Goal: Task Accomplishment & Management: Manage account settings

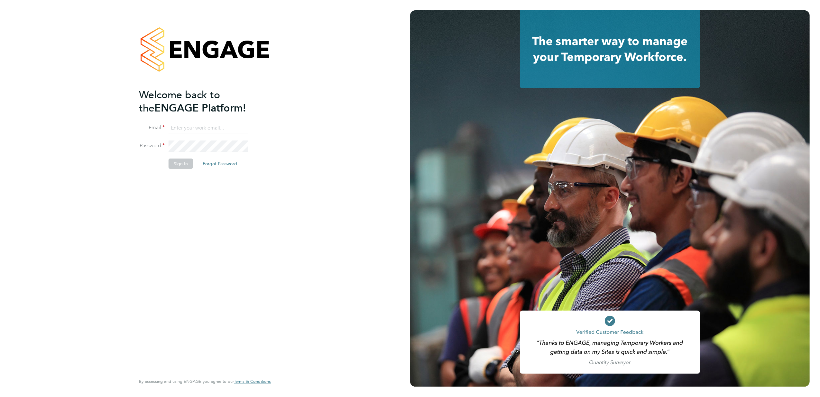
type input "jana.venizelou@vgcgroup.co.uk"
drag, startPoint x: 165, startPoint y: 157, endPoint x: 171, endPoint y: 160, distance: 6.5
click at [165, 157] on li "Password" at bounding box center [202, 149] width 126 height 18
click at [172, 160] on button "Sign In" at bounding box center [181, 163] width 24 height 10
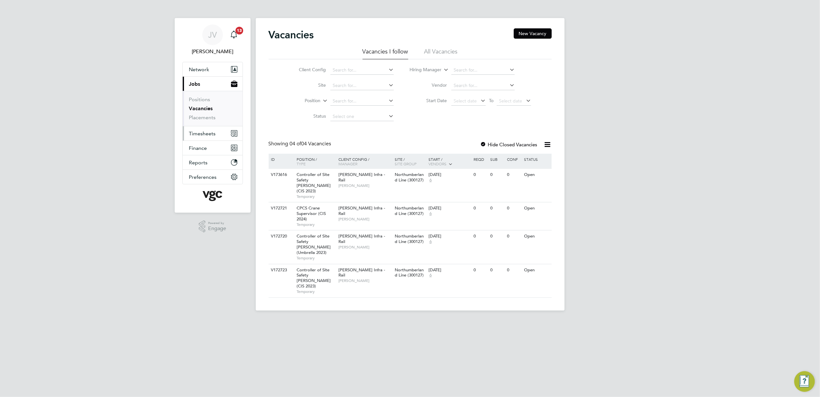
click at [209, 134] on span "Timesheets" at bounding box center [202, 133] width 27 height 6
click at [205, 131] on span "Timesheets" at bounding box center [202, 133] width 27 height 6
click at [219, 134] on button "Timesheets" at bounding box center [213, 133] width 60 height 14
click at [207, 113] on link "Timesheets" at bounding box center [202, 114] width 27 height 6
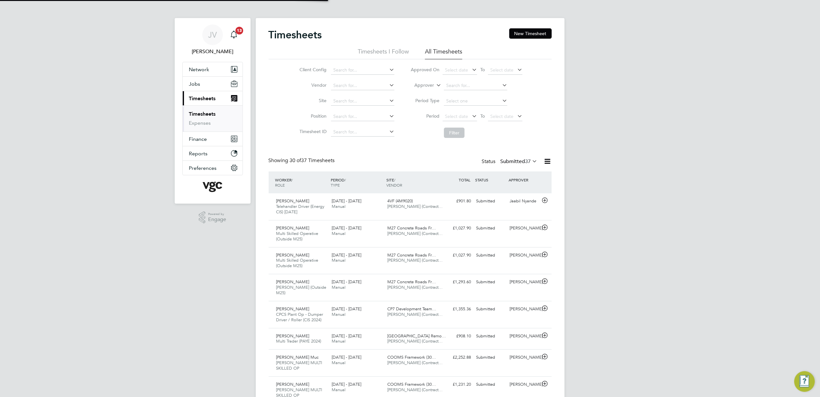
click at [520, 39] on div "Timesheets New Timesheet" at bounding box center [410, 37] width 283 height 19
click at [522, 37] on button "New Timesheet" at bounding box center [531, 33] width 42 height 10
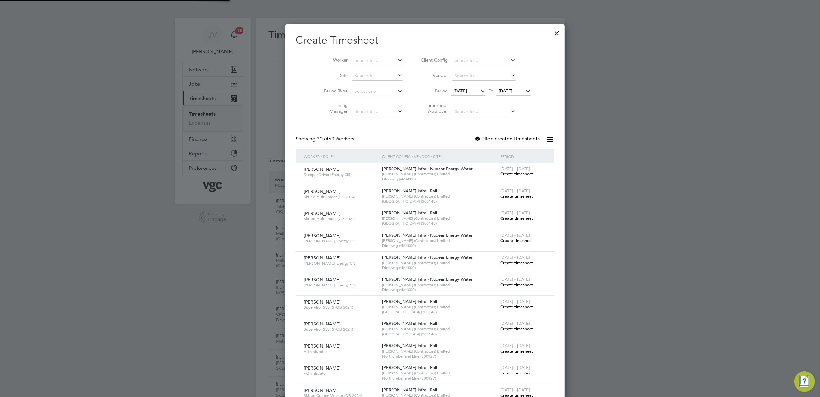
click at [479, 89] on icon at bounding box center [479, 90] width 0 height 9
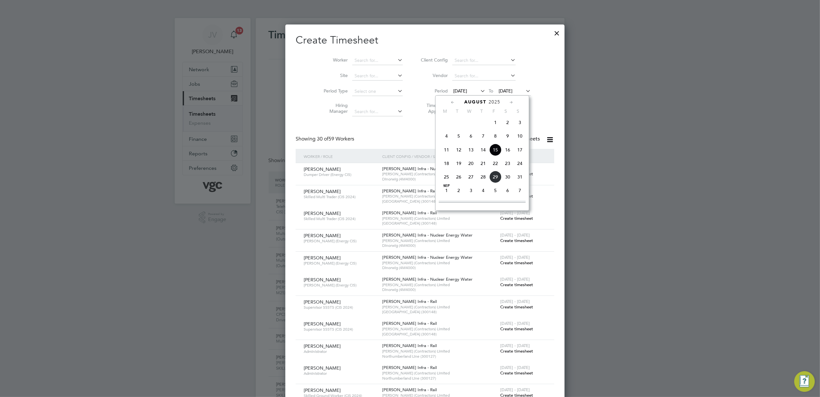
click at [505, 165] on span "23" at bounding box center [508, 163] width 12 height 12
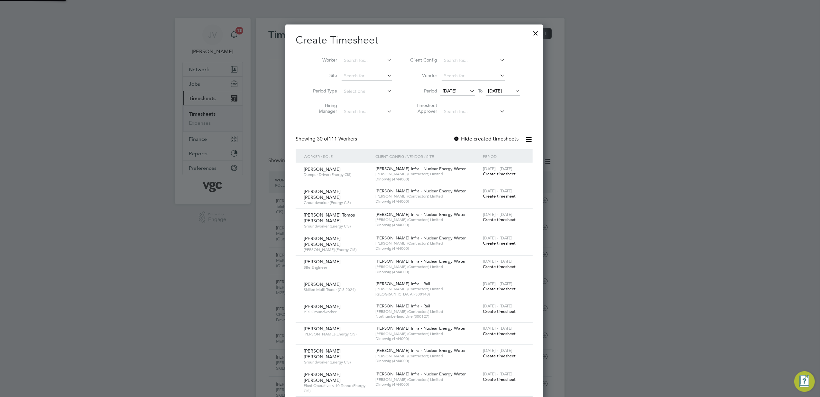
click at [502, 91] on span "23 Aug 2025" at bounding box center [495, 91] width 14 height 6
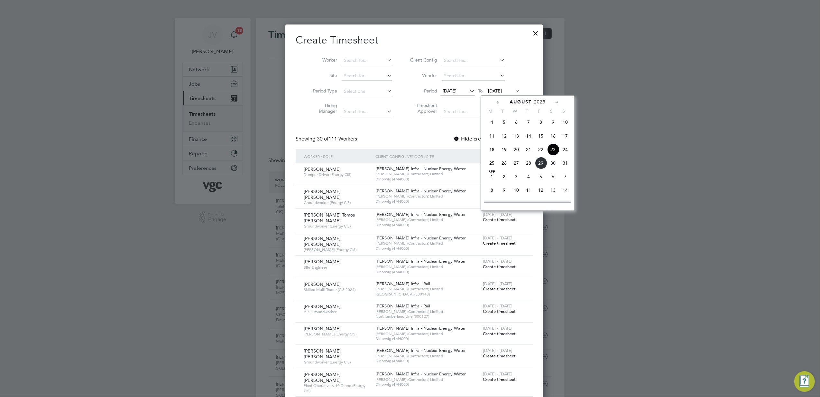
click at [538, 166] on span "29" at bounding box center [541, 163] width 12 height 12
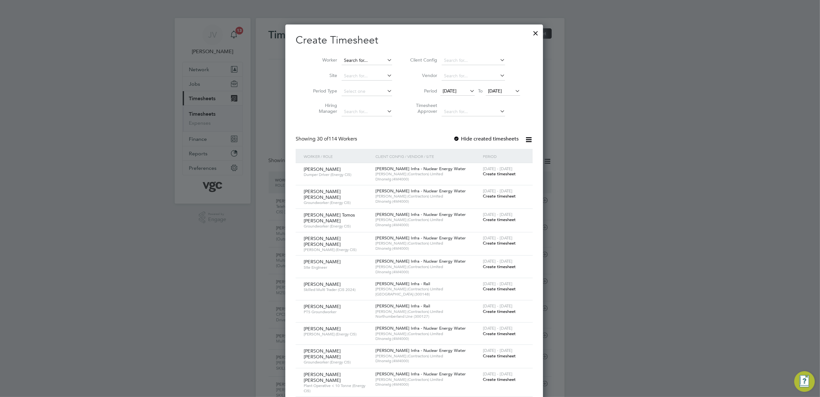
click at [363, 57] on input at bounding box center [367, 60] width 51 height 9
paste input "Danielle Scott"
type input "Danielle Scott"
click at [372, 67] on li "Danielle Scott" at bounding box center [377, 69] width 81 height 9
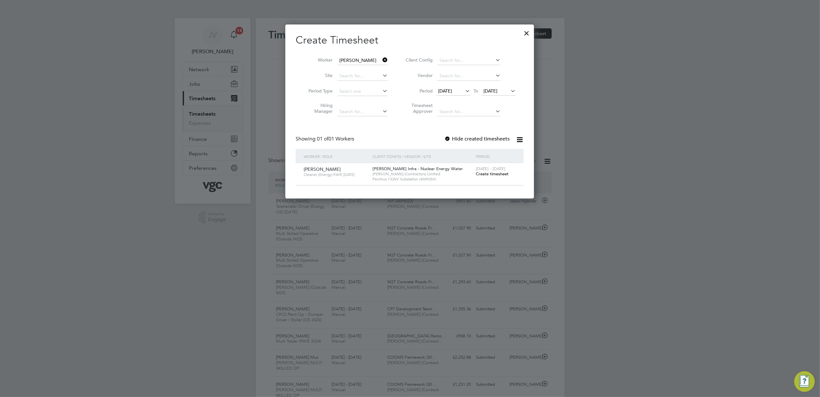
click at [488, 172] on span "Create timesheet" at bounding box center [492, 173] width 33 height 5
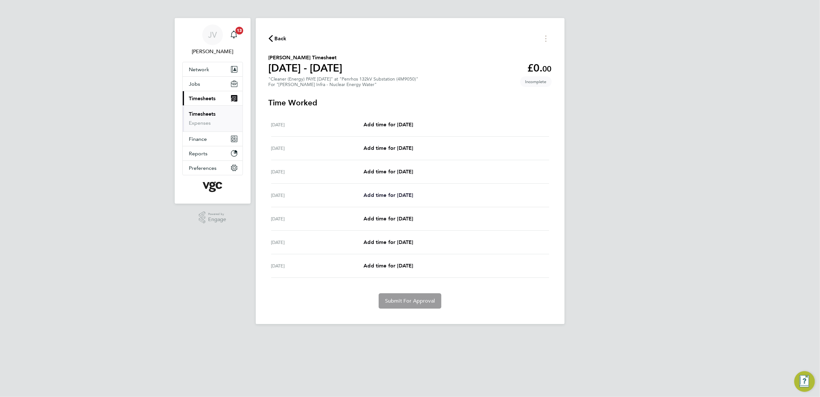
click at [401, 198] on span "Add time for Tue 26 Aug" at bounding box center [389, 195] width 50 height 6
select select "30"
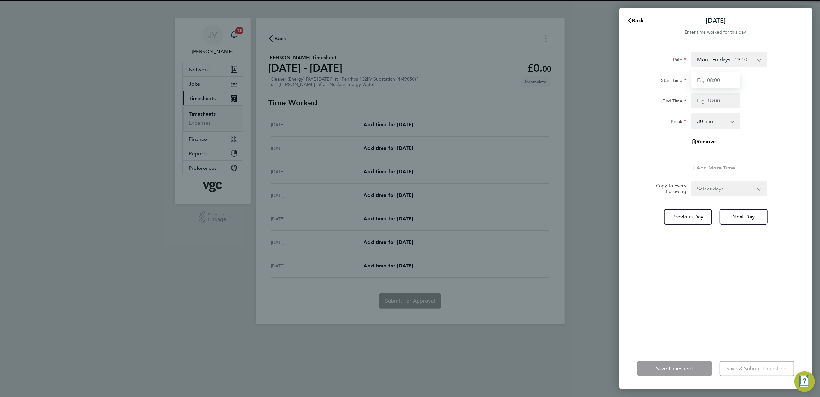
click at [697, 83] on input "Start Time" at bounding box center [716, 79] width 49 height 15
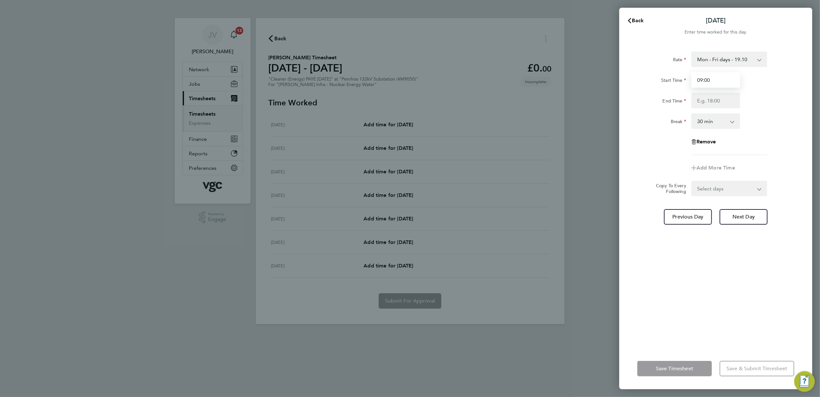
type input "09:00"
type input "12:00"
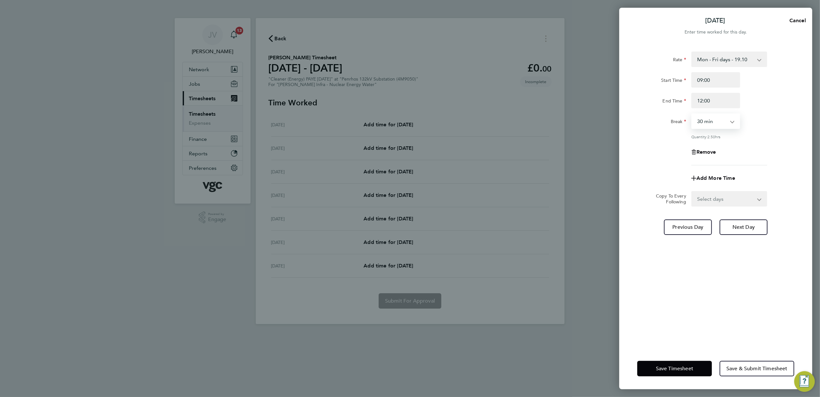
click at [710, 123] on select "0 min 15 min 30 min 45 min 60 min 75 min 90 min" at bounding box center [712, 121] width 40 height 14
select select "0"
click at [692, 114] on select "0 min 15 min 30 min 45 min 60 min 75 min 90 min" at bounding box center [712, 121] width 40 height 14
click at [650, 158] on div "Remove" at bounding box center [716, 151] width 162 height 15
click at [744, 228] on span "Next Day" at bounding box center [744, 227] width 22 height 6
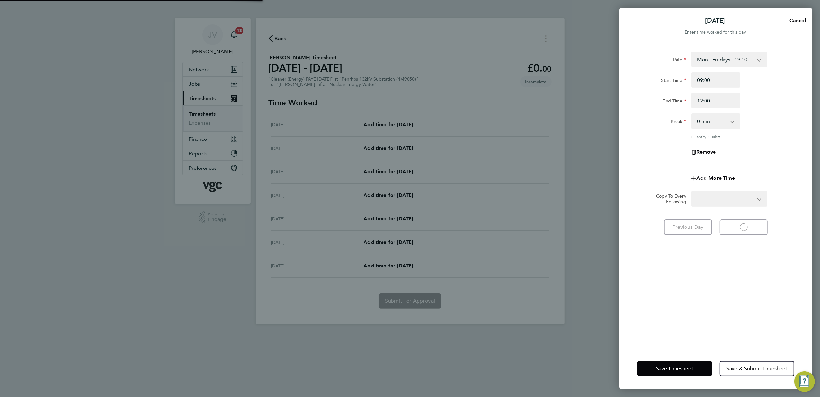
select select "30"
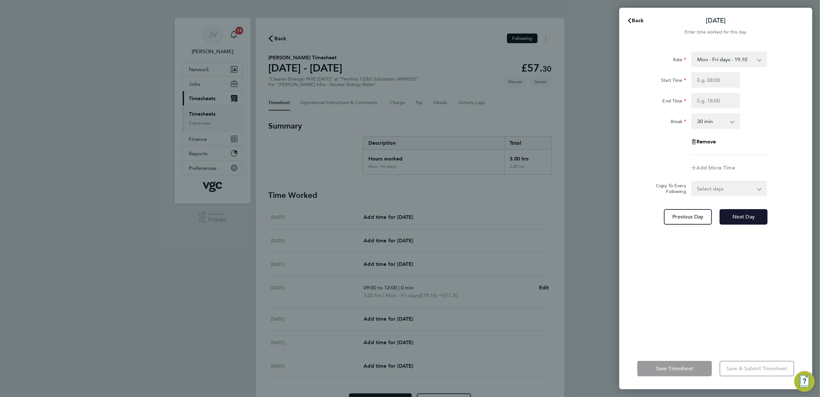
click at [745, 220] on button "Next Day" at bounding box center [744, 216] width 48 height 15
select select "30"
click at [720, 87] on input "Start Time" at bounding box center [716, 79] width 49 height 15
type input "09:00"
type input "12:00"
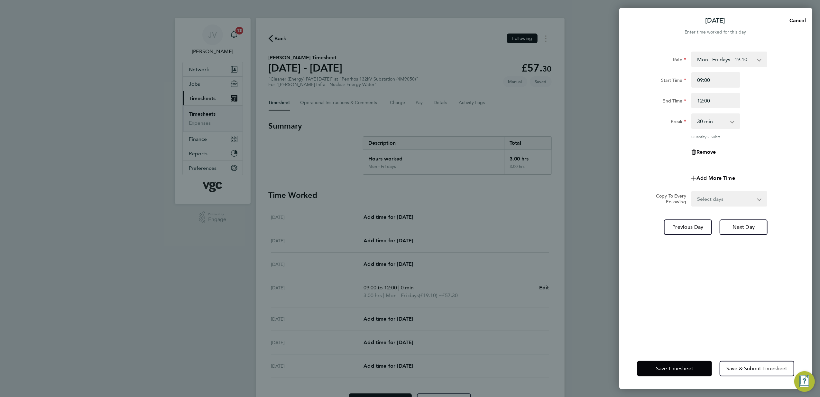
click at [666, 118] on div "Break" at bounding box center [662, 119] width 49 height 13
click at [721, 116] on select "0 min 15 min 30 min 45 min 60 min 75 min 90 min" at bounding box center [712, 121] width 40 height 14
select select "0"
click at [692, 114] on select "0 min 15 min 30 min 45 min 60 min 75 min 90 min" at bounding box center [712, 121] width 40 height 14
click at [680, 366] on span "Save Timesheet" at bounding box center [674, 368] width 37 height 6
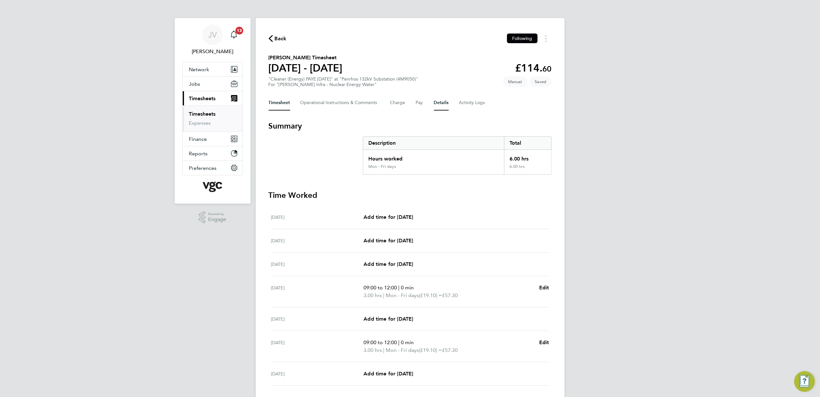
click at [440, 98] on button "Details" at bounding box center [441, 102] width 15 height 15
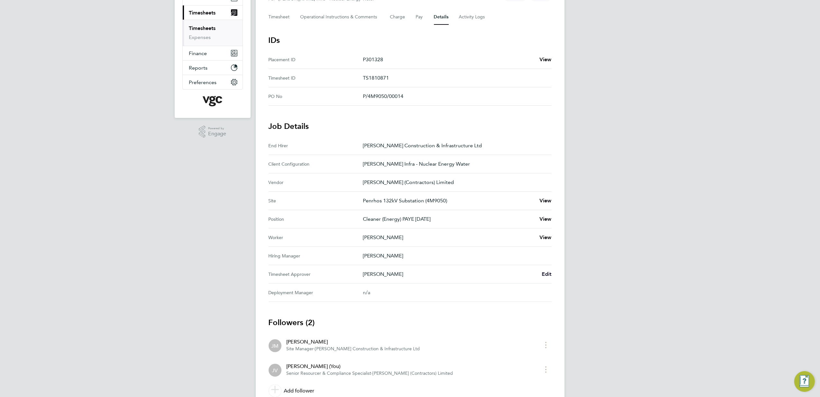
click at [548, 276] on span "Edit" at bounding box center [547, 274] width 10 height 6
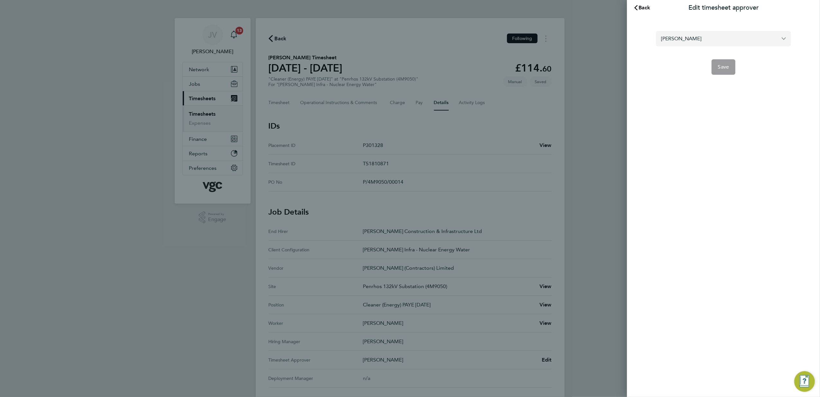
click at [710, 44] on input "[PERSON_NAME]" at bounding box center [723, 38] width 135 height 15
type input "m"
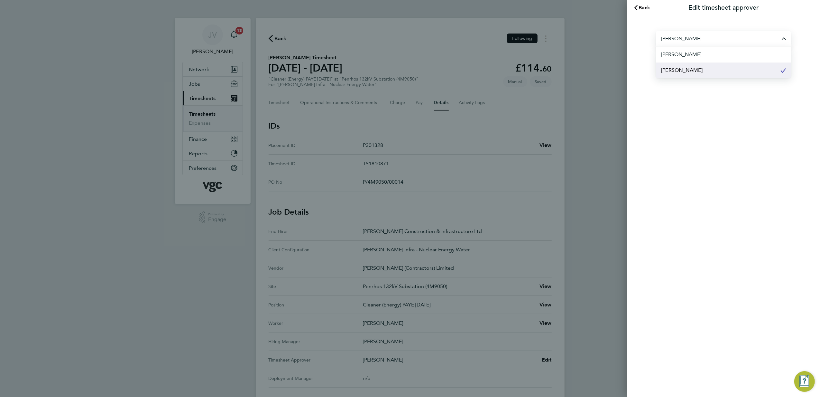
click at [696, 74] on span "[PERSON_NAME]" at bounding box center [682, 70] width 42 height 8
type input "[PERSON_NAME]"
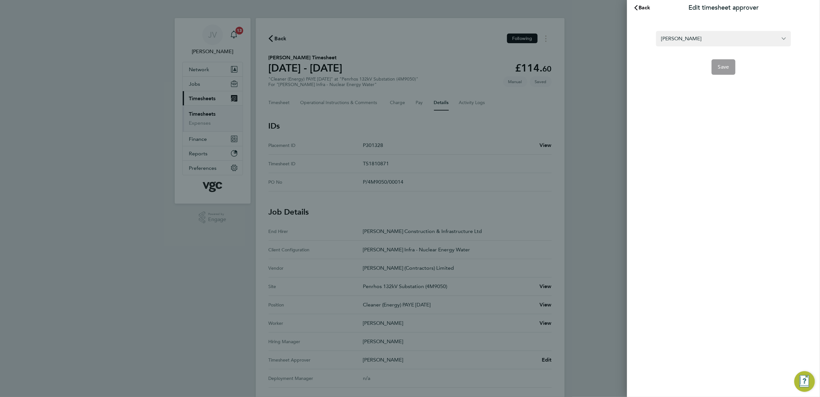
click at [726, 69] on app-form-button "Save" at bounding box center [723, 66] width 135 height 15
click at [641, 8] on span "Back" at bounding box center [645, 8] width 12 height 6
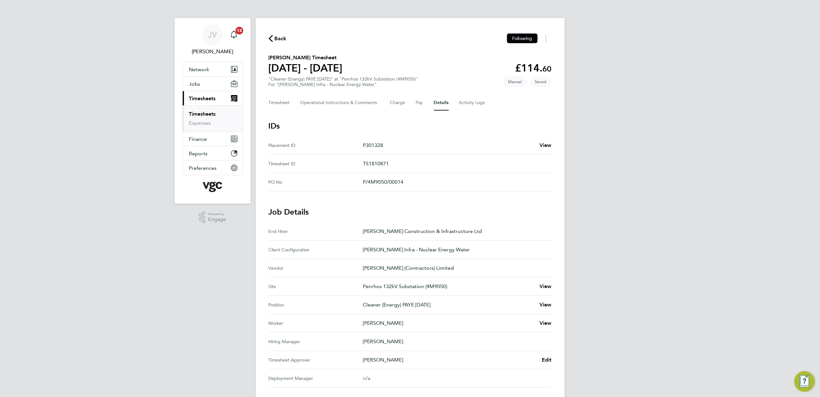
click at [608, 55] on div "JV Jana Venizelou Notifications 13 Applications: Network Team Members Businesse…" at bounding box center [410, 255] width 820 height 511
click at [281, 104] on button "Timesheet" at bounding box center [280, 102] width 22 height 15
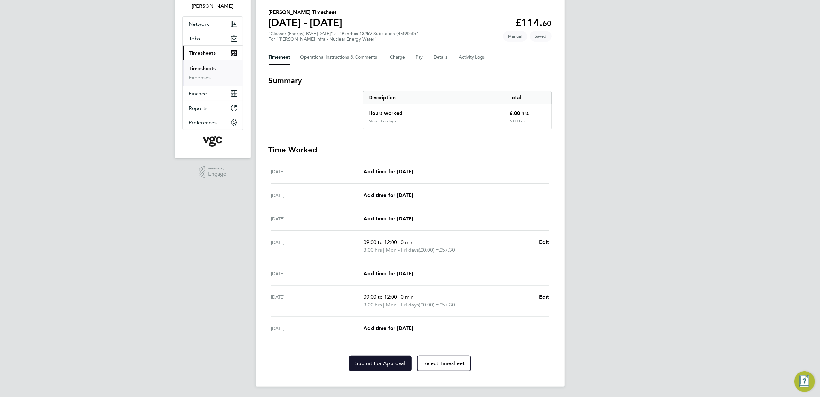
click at [389, 366] on span "Submit For Approval" at bounding box center [381, 363] width 50 height 6
click at [617, 90] on div "JV Jana Venizelou Notifications 13 Applications: Network Team Members Businesse…" at bounding box center [410, 176] width 820 height 442
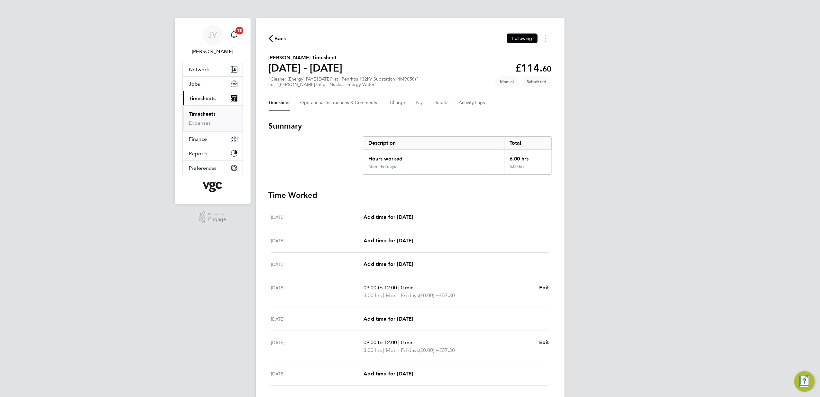
click at [212, 95] on button "Current page: Timesheets" at bounding box center [213, 98] width 60 height 14
click at [209, 98] on span "Timesheets" at bounding box center [202, 98] width 27 height 6
click at [279, 41] on span "Back" at bounding box center [281, 39] width 12 height 8
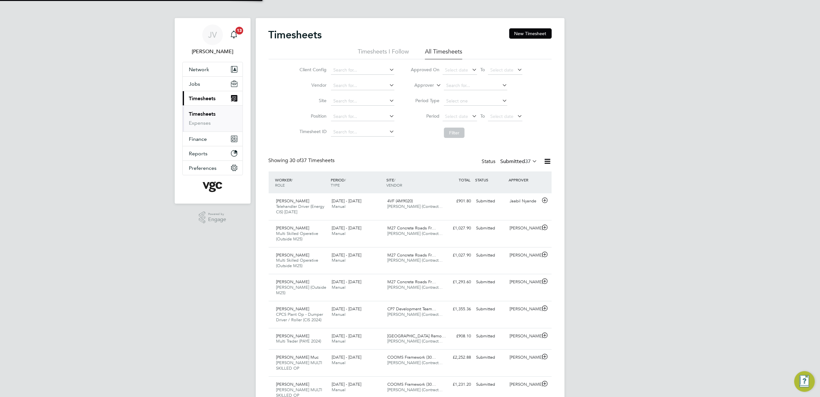
scroll to position [22, 56]
click at [544, 33] on button "New Timesheet" at bounding box center [531, 33] width 42 height 10
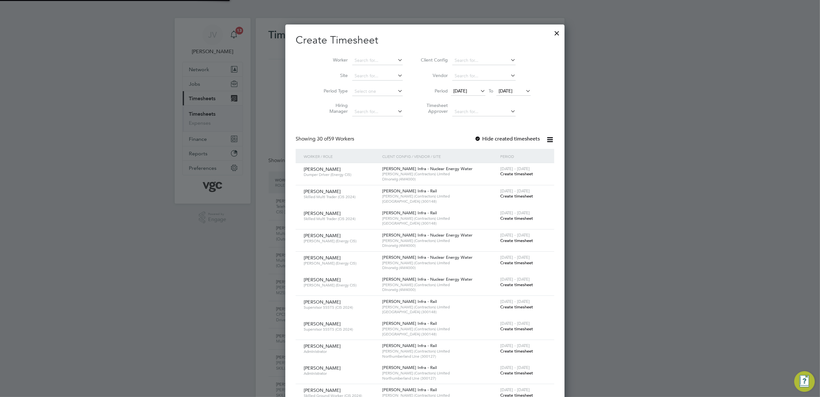
click at [454, 93] on span "15 Aug 2025" at bounding box center [461, 91] width 14 height 6
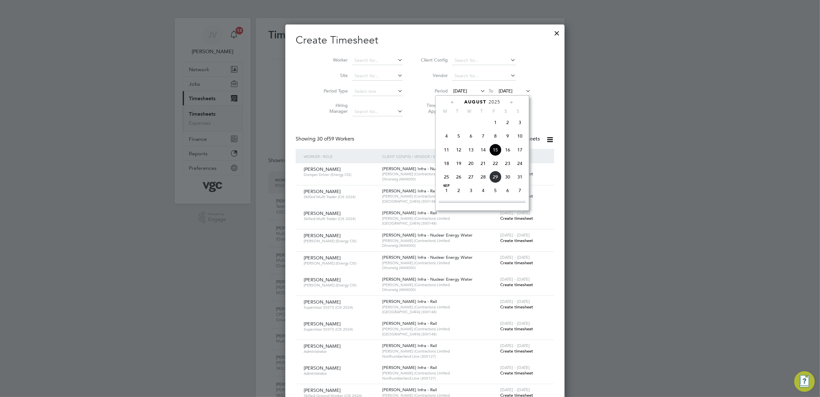
drag, startPoint x: 509, startPoint y: 165, endPoint x: 501, endPoint y: 133, distance: 33.0
click at [508, 165] on span "23" at bounding box center [508, 163] width 12 height 12
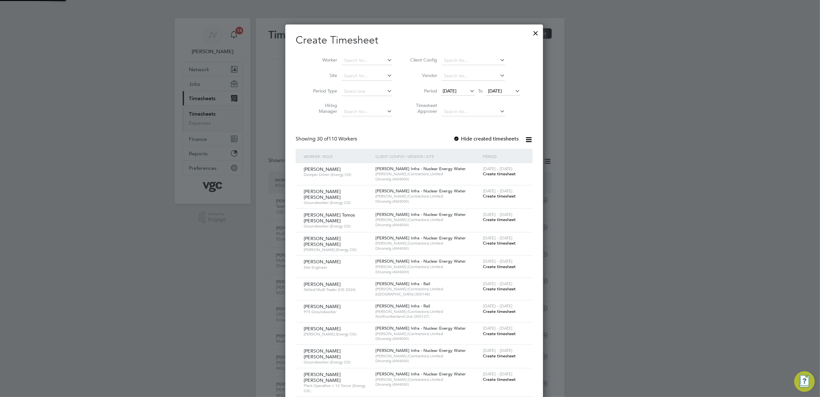
click at [502, 88] on span "23 Aug 2025" at bounding box center [495, 91] width 14 height 6
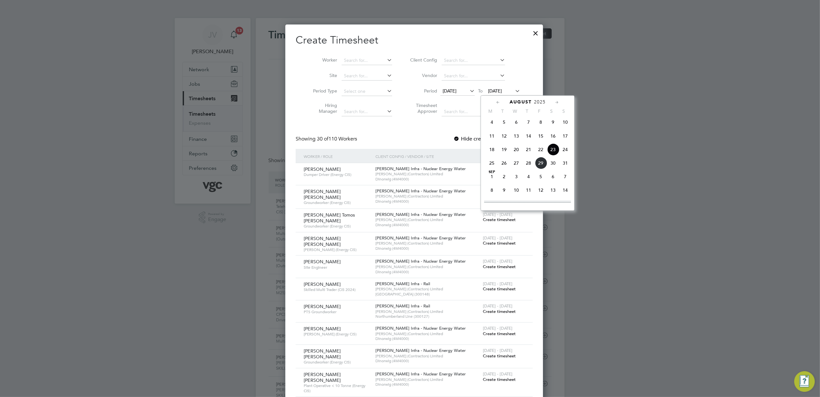
click at [544, 167] on span "29" at bounding box center [541, 163] width 12 height 12
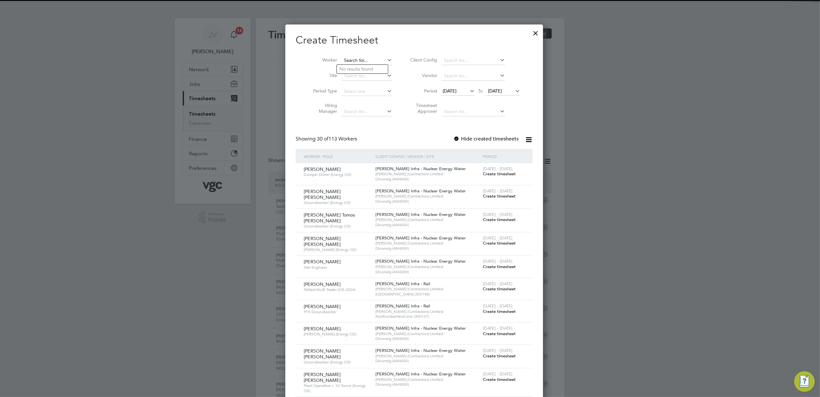
click at [376, 61] on input at bounding box center [367, 60] width 51 height 9
click at [373, 71] on li "Kirsten Charmaine Kray" at bounding box center [377, 69] width 80 height 9
type input "Kirsten Charmaine Kray"
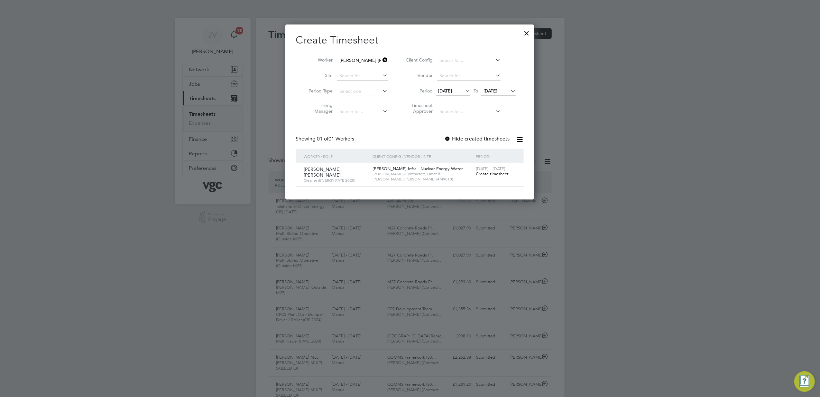
click at [488, 169] on span "23 - 29 Aug 2025" at bounding box center [491, 168] width 30 height 5
click at [488, 170] on span "23 - 29 Aug 2025" at bounding box center [491, 168] width 30 height 5
click at [496, 172] on span "Create timesheet" at bounding box center [492, 173] width 33 height 5
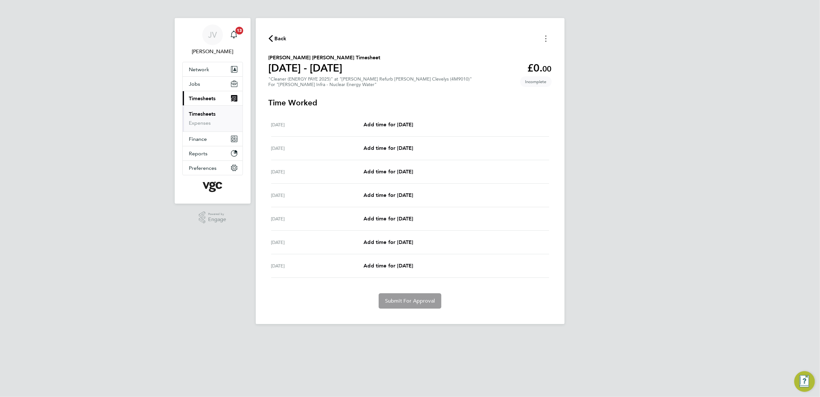
click at [546, 38] on icon "Timesheets Menu" at bounding box center [546, 38] width 1 height 6
click at [511, 51] on button "Mark as absent" at bounding box center [513, 52] width 77 height 13
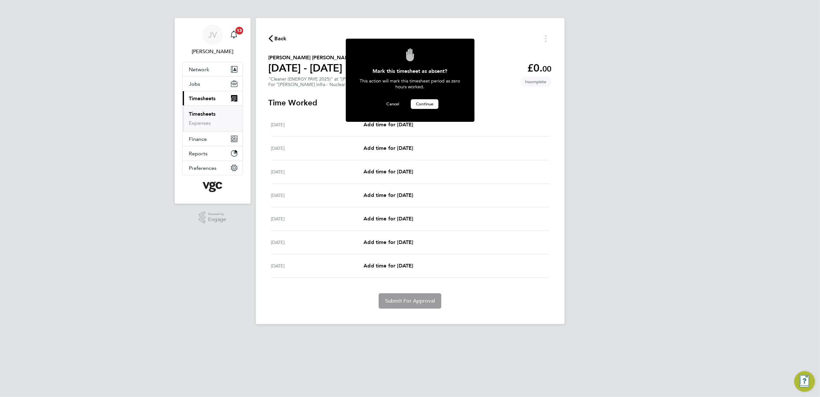
click at [429, 101] on span "Continue" at bounding box center [424, 103] width 17 height 5
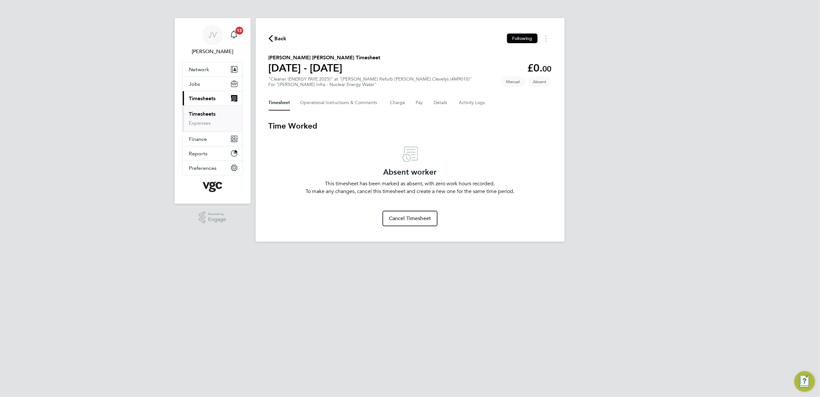
click at [205, 98] on span "Timesheets" at bounding box center [202, 98] width 27 height 6
click at [274, 43] on div "Back Following" at bounding box center [410, 38] width 283 height 10
click at [281, 40] on span "Back" at bounding box center [281, 39] width 12 height 8
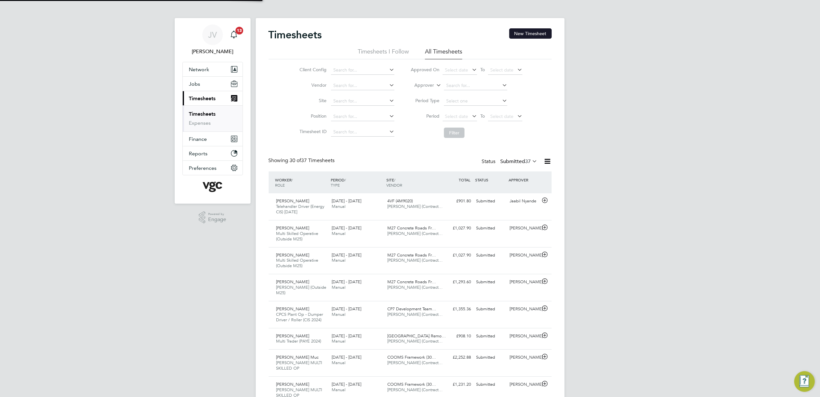
scroll to position [22, 56]
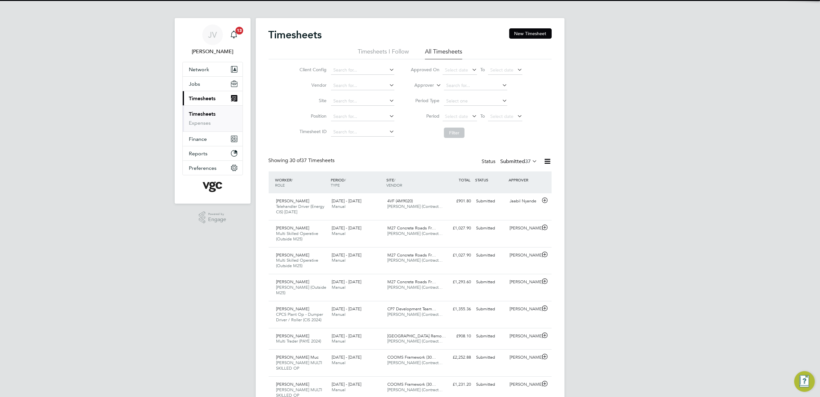
drag, startPoint x: 520, startPoint y: 35, endPoint x: 520, endPoint y: 39, distance: 4.2
click at [521, 35] on button "New Timesheet" at bounding box center [531, 33] width 42 height 10
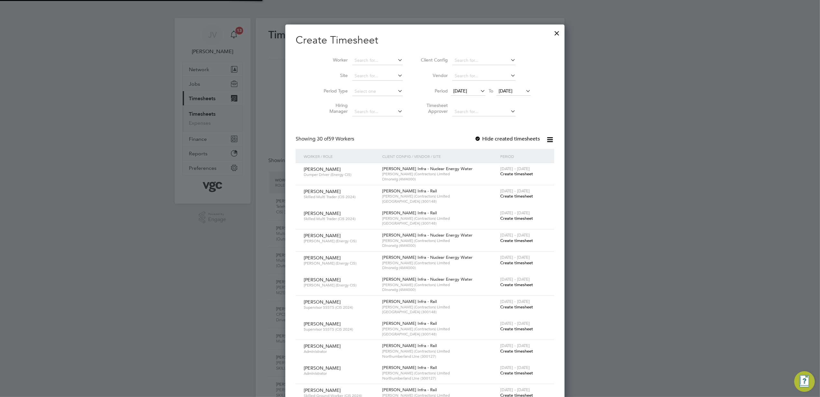
click at [454, 89] on span "15 Aug 2025" at bounding box center [461, 91] width 14 height 6
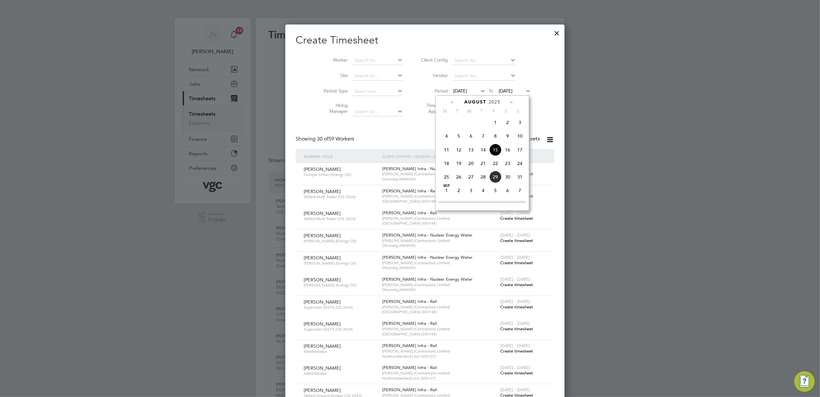
click at [509, 166] on span "23" at bounding box center [508, 163] width 12 height 12
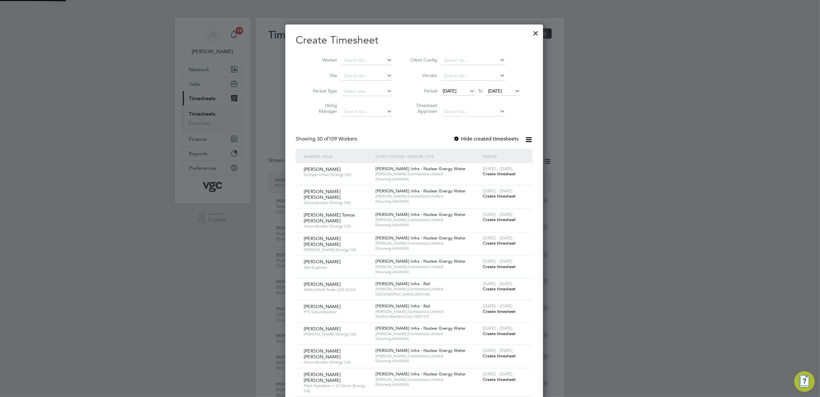
click at [502, 92] on span "23 Aug 2025" at bounding box center [495, 91] width 14 height 6
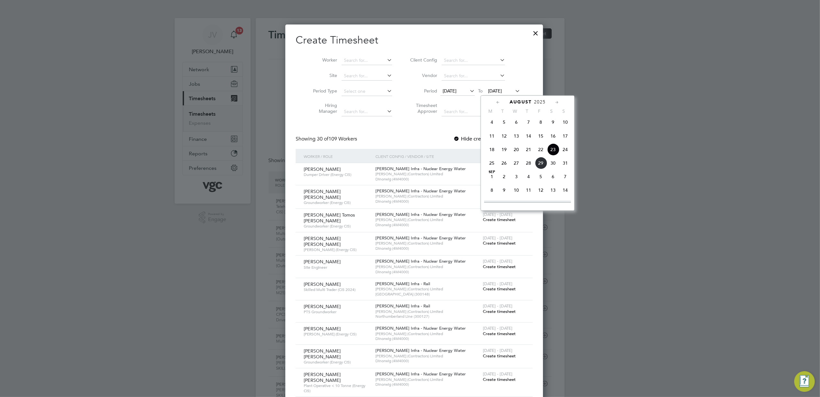
click at [541, 166] on span "29" at bounding box center [541, 163] width 12 height 12
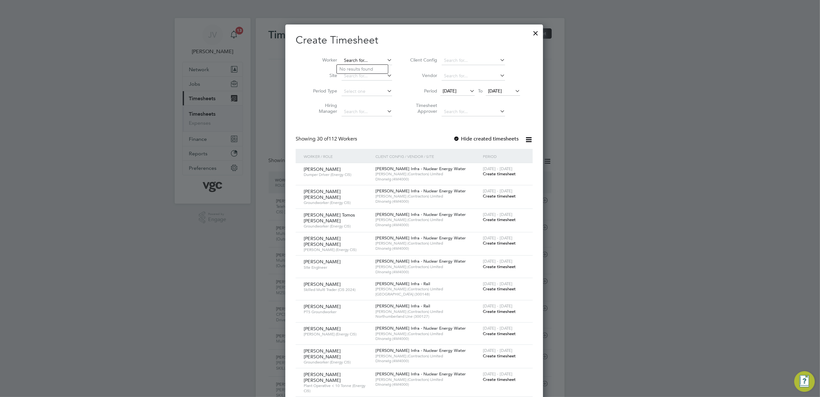
click at [352, 59] on input at bounding box center [367, 60] width 51 height 9
paste input "Clive Roulston"
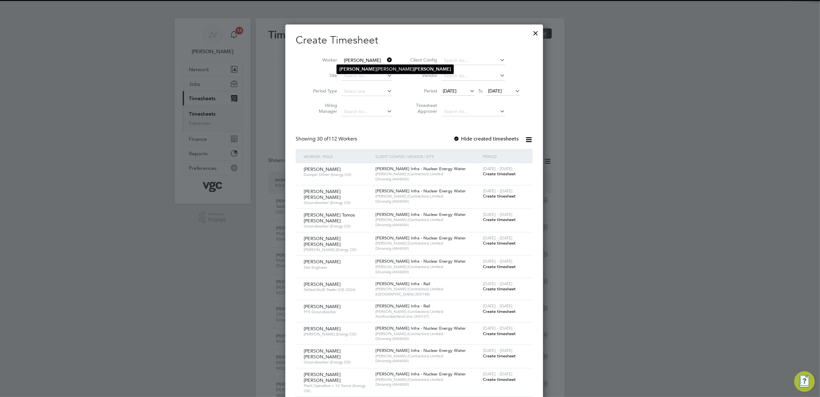
click at [414, 69] on b "Roulston" at bounding box center [432, 68] width 37 height 5
type input "Clive William Roulston"
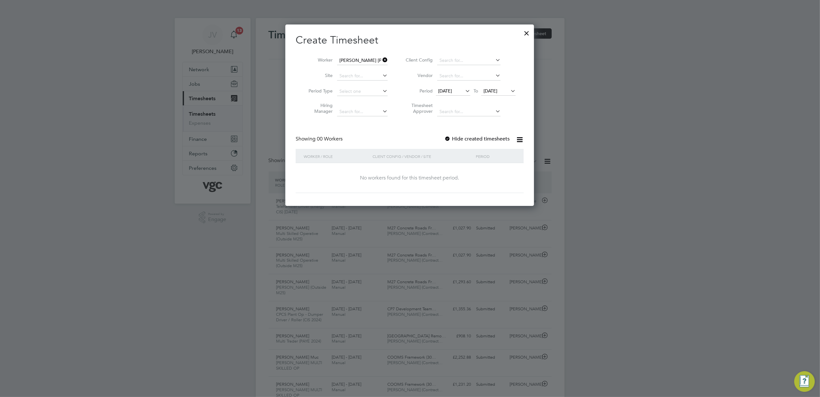
click at [462, 134] on div "Create Timesheet Worker Clive William Roulston Site Period Type Hiring Manager …" at bounding box center [410, 112] width 228 height 159
click at [462, 138] on label "Hide created timesheets" at bounding box center [477, 139] width 65 height 6
click at [370, 61] on input at bounding box center [362, 60] width 51 height 9
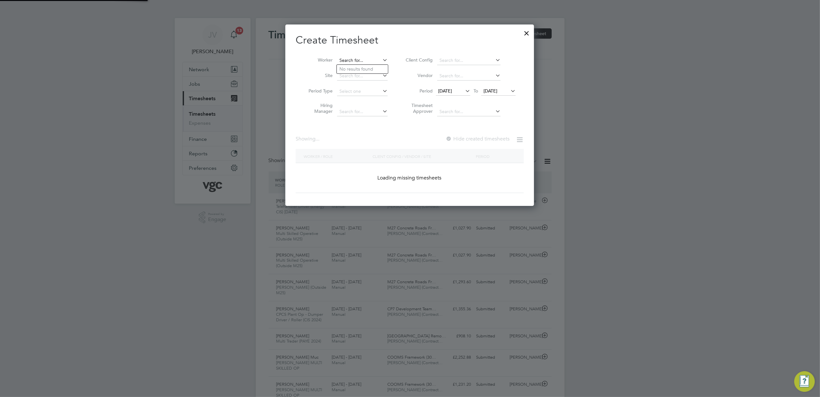
paste input "Clive Roulston"
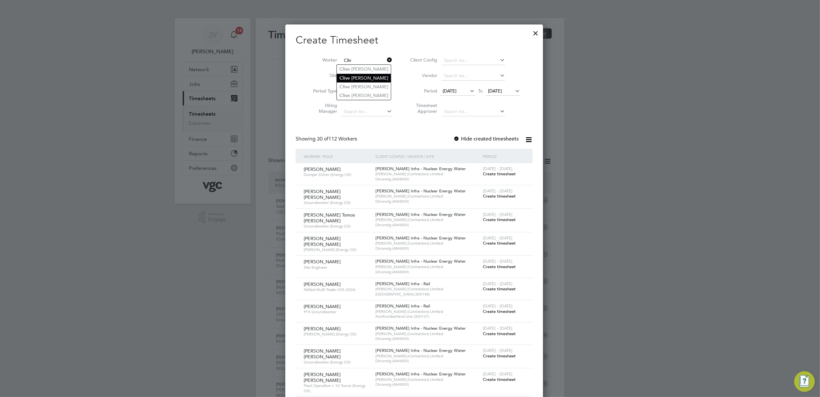
click at [375, 76] on li "Cliv e William Roulston" at bounding box center [364, 78] width 54 height 9
type input "Clive William Roulston"
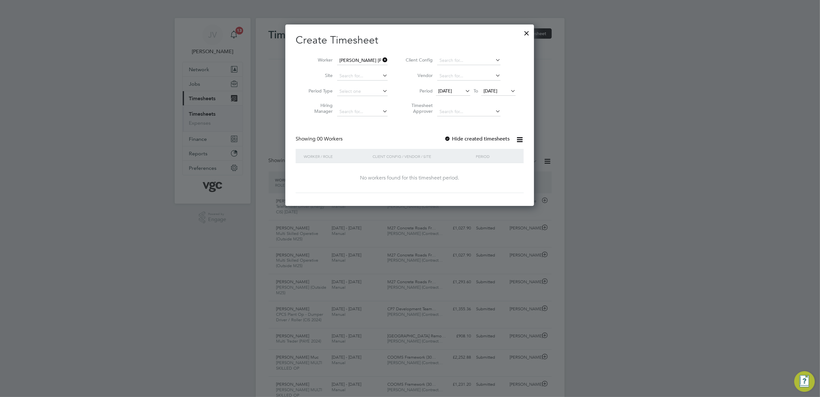
click at [631, 138] on div at bounding box center [410, 198] width 820 height 397
click at [522, 30] on div at bounding box center [527, 32] width 12 height 12
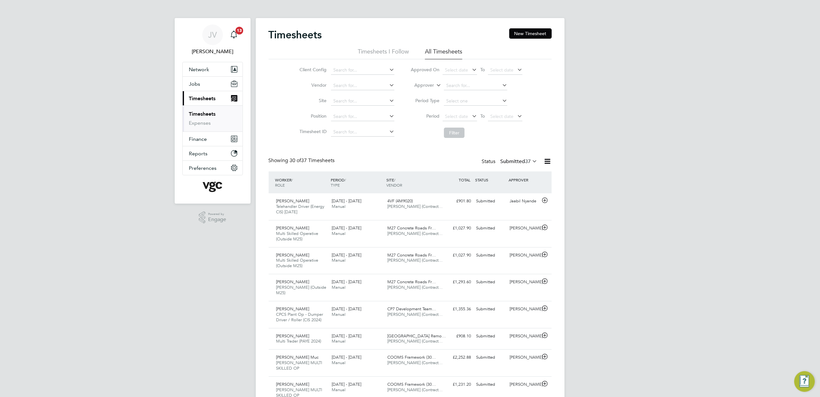
click at [207, 100] on span "Timesheets" at bounding box center [202, 98] width 27 height 6
click at [205, 83] on button "Jobs" at bounding box center [213, 84] width 60 height 14
click at [240, 33] on span "13" at bounding box center [240, 31] width 8 height 8
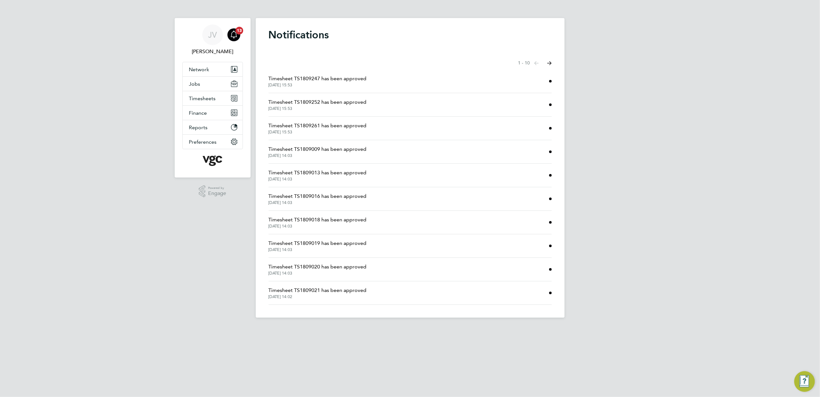
click at [285, 77] on span "Timesheet TS1809247 has been approved" at bounding box center [318, 79] width 98 height 8
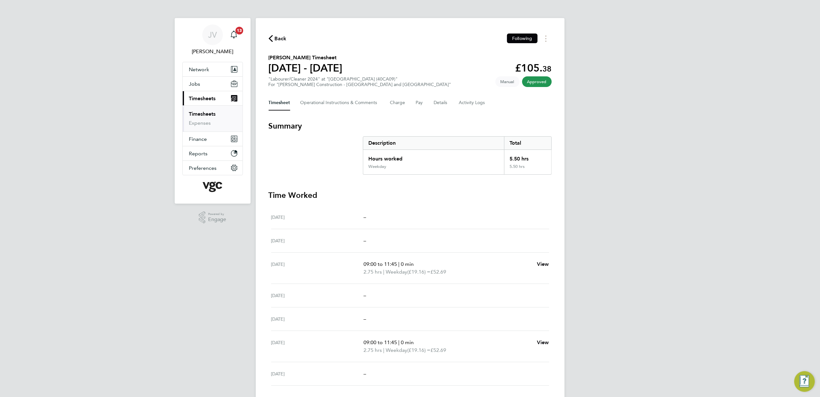
click at [270, 40] on icon "button" at bounding box center [271, 38] width 4 height 7
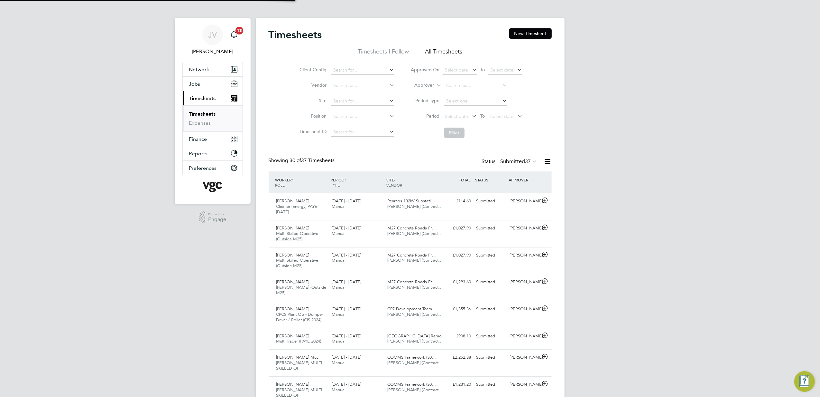
scroll to position [22, 56]
click at [236, 36] on icon "Main navigation" at bounding box center [234, 34] width 6 height 6
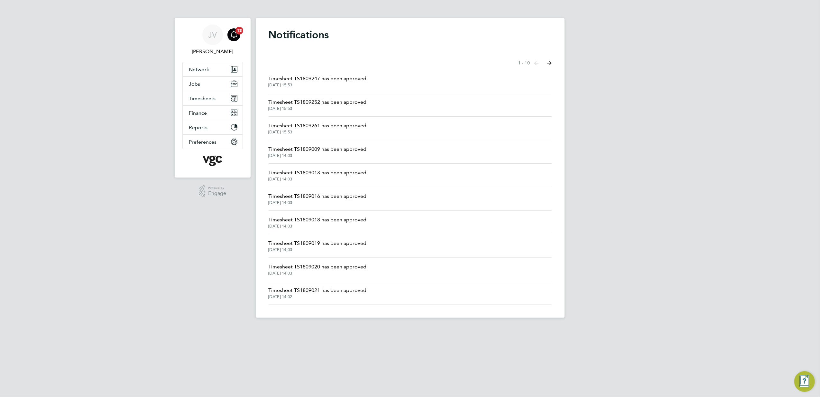
click at [326, 287] on span "Timesheet TS1809021 has been approved" at bounding box center [318, 290] width 98 height 8
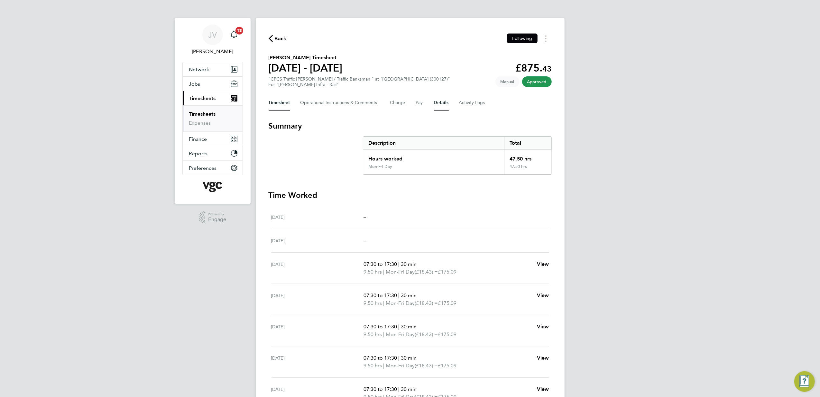
click at [441, 99] on button "Details" at bounding box center [441, 102] width 15 height 15
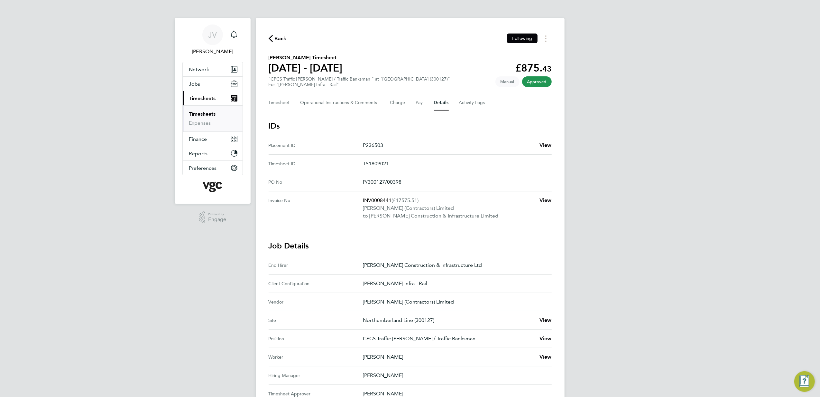
click at [260, 32] on div "Back Following Matthew Gray's Timesheet 16 - 22 Aug 2025 £875. 43 "CPCS Traffic…" at bounding box center [410, 288] width 309 height 541
click at [277, 35] on span "Back" at bounding box center [281, 39] width 12 height 8
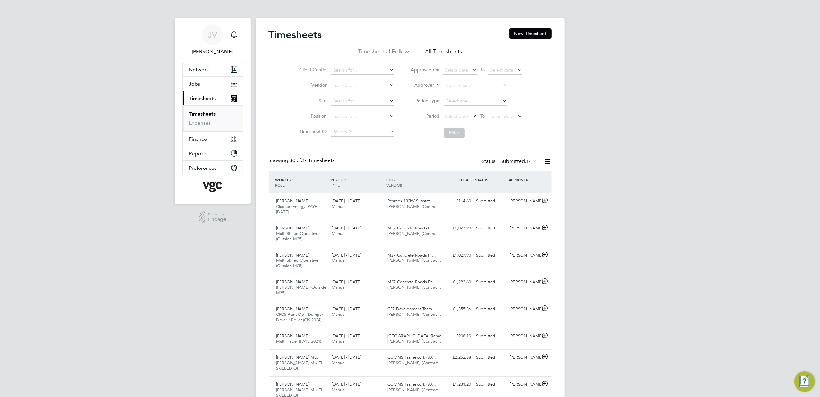
click at [200, 86] on span "Jobs" at bounding box center [194, 84] width 11 height 6
click at [208, 118] on link "Placements" at bounding box center [202, 117] width 27 height 6
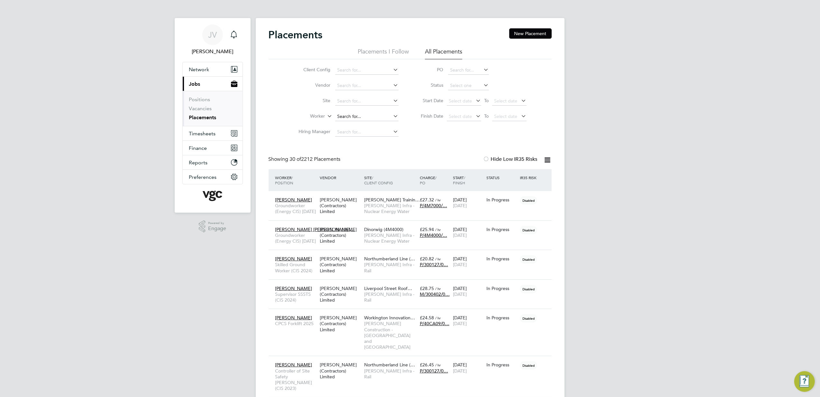
click at [357, 116] on input at bounding box center [366, 116] width 63 height 9
click at [362, 125] on li "Clive William Roulston" at bounding box center [375, 125] width 80 height 9
type input "Clive William Roulston"
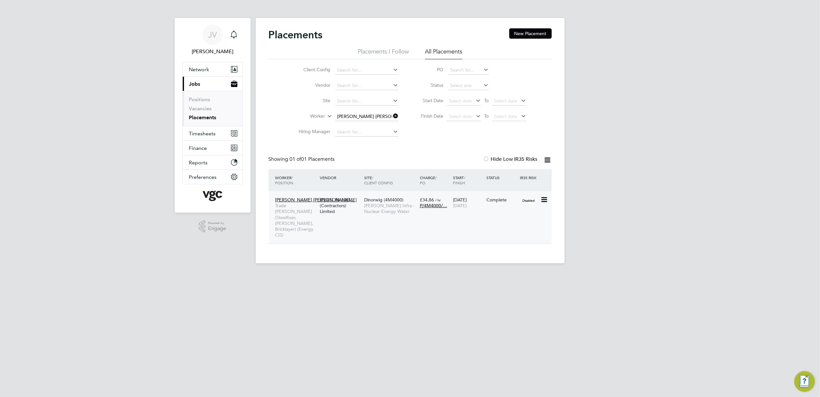
click at [476, 221] on div "Clive William Roul… Trade Foreman (Steelfixer, Carpenter, Bricklayer) (Energy C…" at bounding box center [410, 217] width 283 height 52
click at [181, 134] on app-nav-sections-wrapper "JV Jana Venizelou Notifications Applications: Network Team Members Businesses S…" at bounding box center [213, 115] width 76 height 194
click at [202, 135] on span "Timesheets" at bounding box center [202, 133] width 27 height 6
click at [214, 100] on span "Timesheets" at bounding box center [202, 98] width 27 height 6
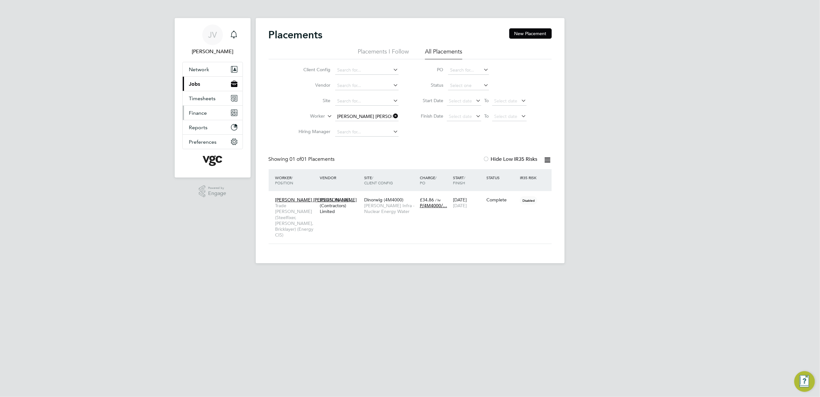
click at [210, 114] on button "Finance" at bounding box center [213, 113] width 60 height 14
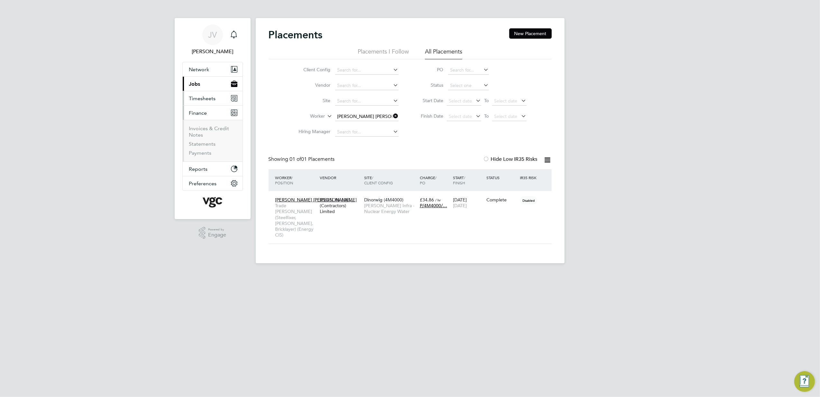
click at [208, 101] on span "Timesheets" at bounding box center [202, 98] width 27 height 6
click at [208, 112] on link "Timesheets" at bounding box center [202, 114] width 27 height 6
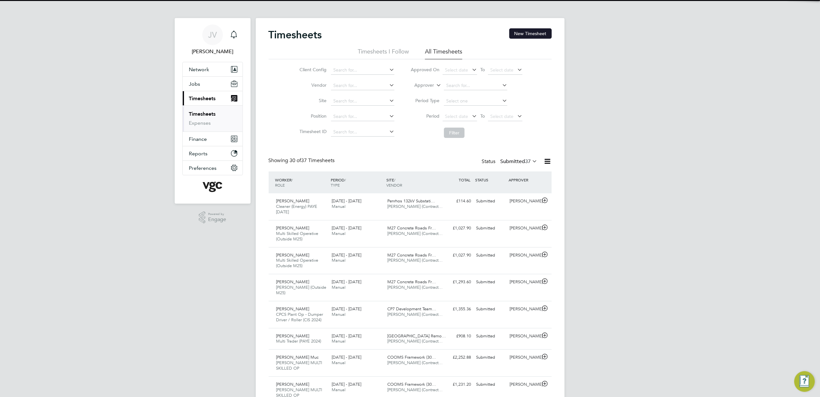
click at [541, 37] on button "New Timesheet" at bounding box center [531, 33] width 42 height 10
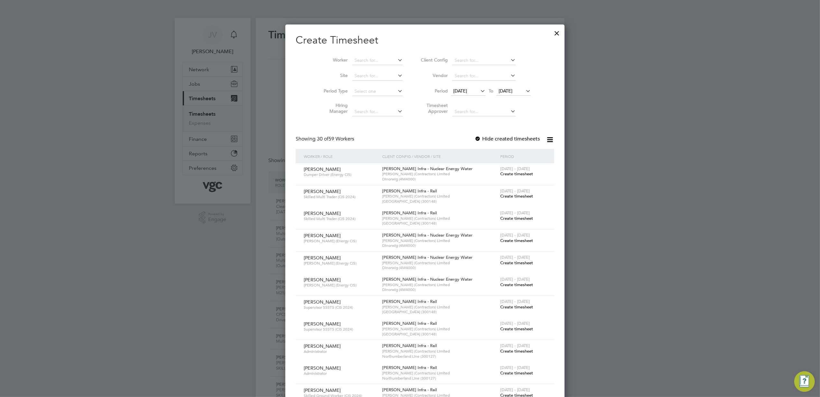
click at [459, 92] on span "15 Aug 2025" at bounding box center [461, 91] width 14 height 6
click at [504, 167] on span "23" at bounding box center [508, 163] width 12 height 12
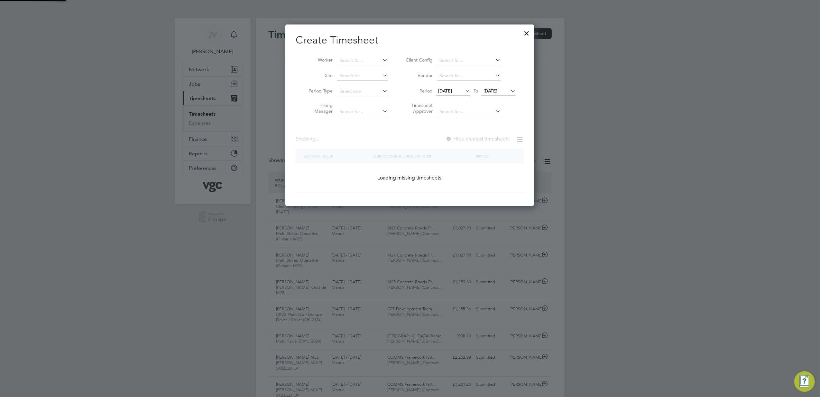
click at [499, 95] on span "23 Aug 2025" at bounding box center [499, 91] width 34 height 9
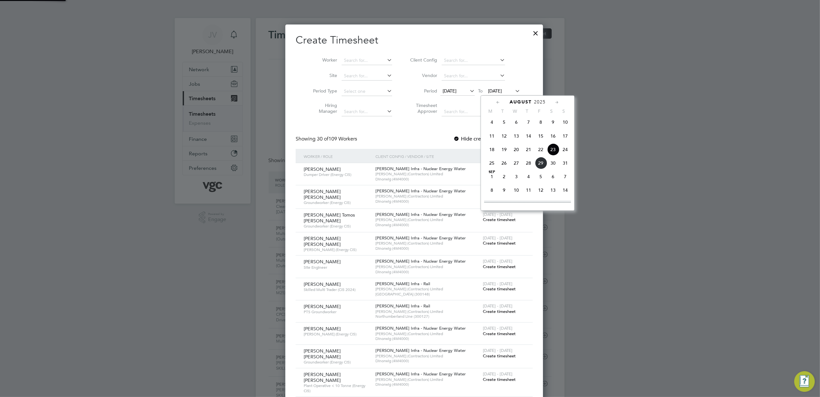
click at [502, 89] on span "23 Aug 2025" at bounding box center [495, 91] width 14 height 6
click at [541, 165] on span "29" at bounding box center [541, 163] width 12 height 12
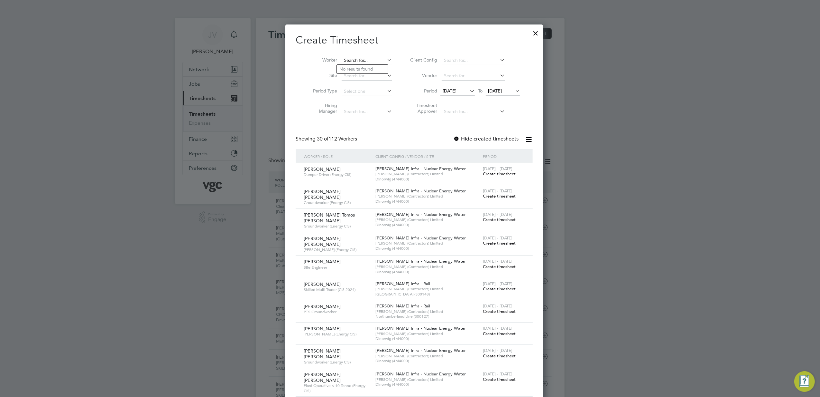
click at [362, 57] on input at bounding box center [367, 60] width 51 height 9
paste input "Arwyn George"
click at [366, 67] on li "Arwyn Tomos George" at bounding box center [383, 69] width 93 height 9
type input "Arwyn Tomos George"
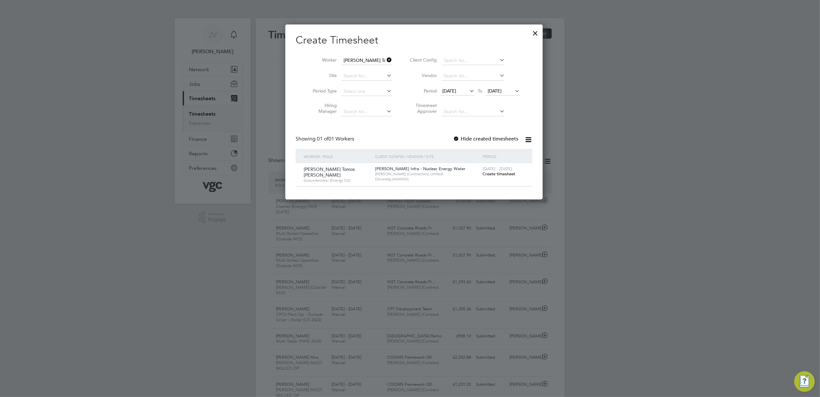
click at [500, 175] on span "Create timesheet" at bounding box center [499, 173] width 33 height 5
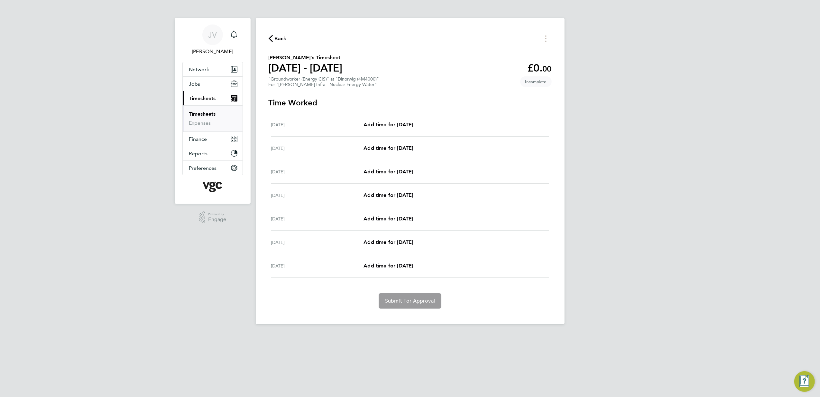
click at [407, 200] on div "Tue 26 Aug Add time for Tue 26 Aug Add time for Tue 26 Aug" at bounding box center [410, 194] width 278 height 23
click at [409, 196] on span "Add time for Tue 26 Aug" at bounding box center [389, 195] width 50 height 6
select select "30"
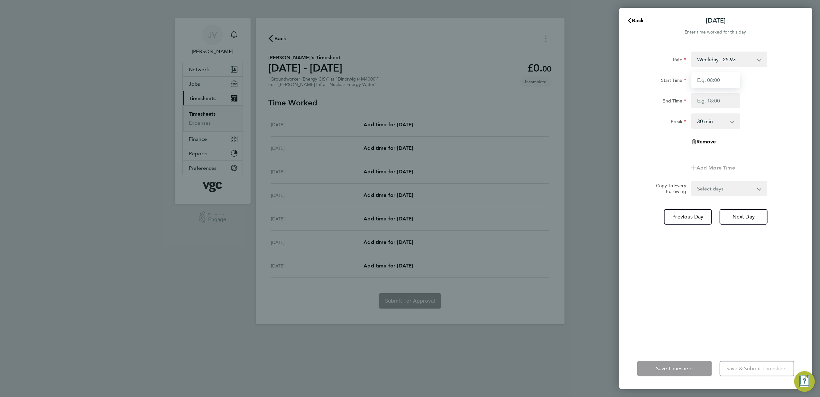
click at [701, 83] on input "Start Time" at bounding box center [716, 79] width 49 height 15
type input "07:30"
click at [713, 104] on input "End Time" at bounding box center [716, 100] width 49 height 15
type input "17:30"
click at [638, 138] on div "Rate Weekday - 25.93 BONUS - 200.00 Bank Holiday (exc Christmas) - 45.38 Weeken…" at bounding box center [716, 103] width 157 height 103
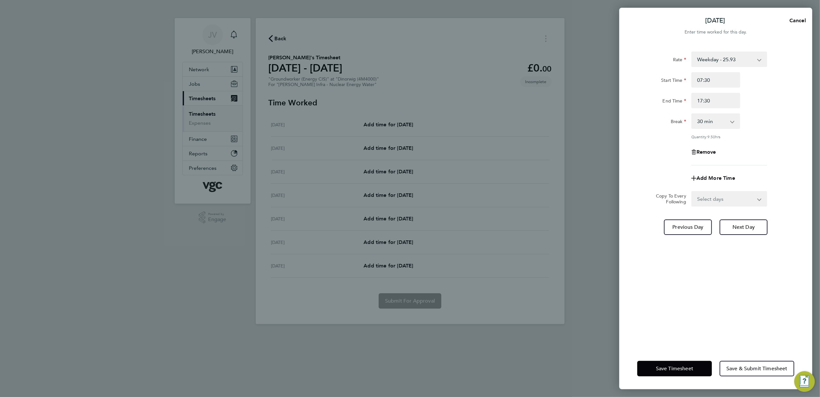
drag, startPoint x: 725, startPoint y: 196, endPoint x: 724, endPoint y: 206, distance: 9.7
click at [725, 196] on select "Select days Day Wednesday Thursday Friday" at bounding box center [726, 199] width 68 height 14
select select "DAY"
click at [692, 192] on select "Select days Day Wednesday Thursday Friday" at bounding box center [726, 199] width 68 height 14
select select "2025-08-29"
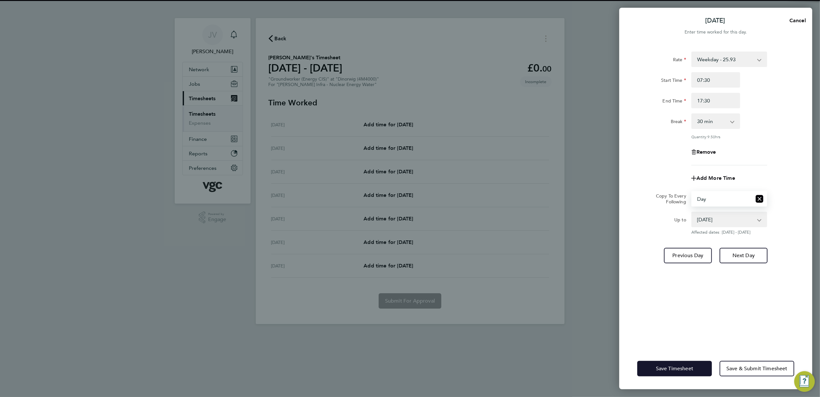
click at [678, 370] on span "Save Timesheet" at bounding box center [674, 368] width 37 height 6
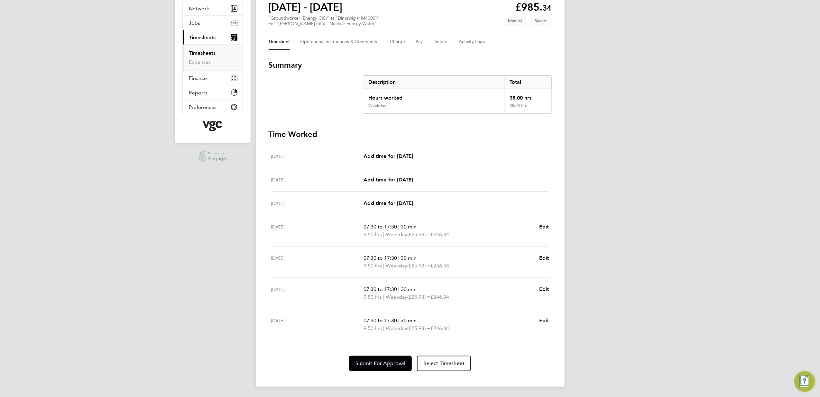
click at [545, 321] on span "Edit" at bounding box center [544, 320] width 10 height 6
select select "30"
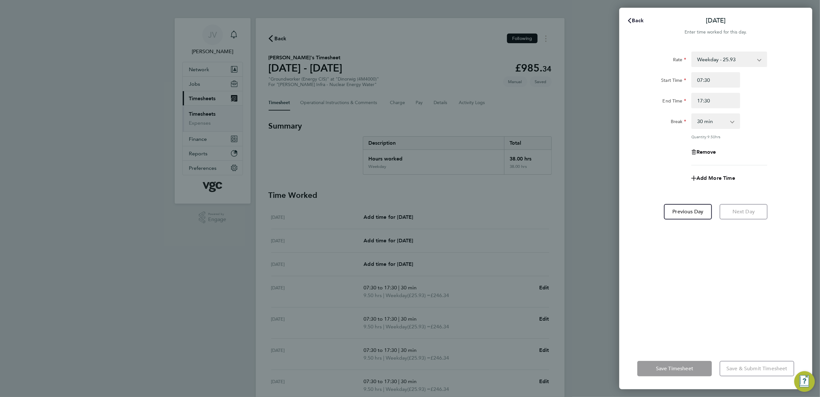
click at [637, 20] on span "Back" at bounding box center [638, 20] width 12 height 6
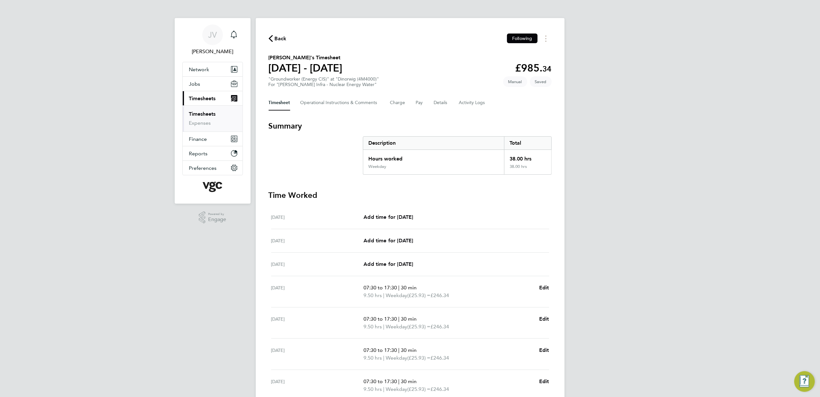
click at [200, 113] on link "Timesheets" at bounding box center [202, 114] width 27 height 6
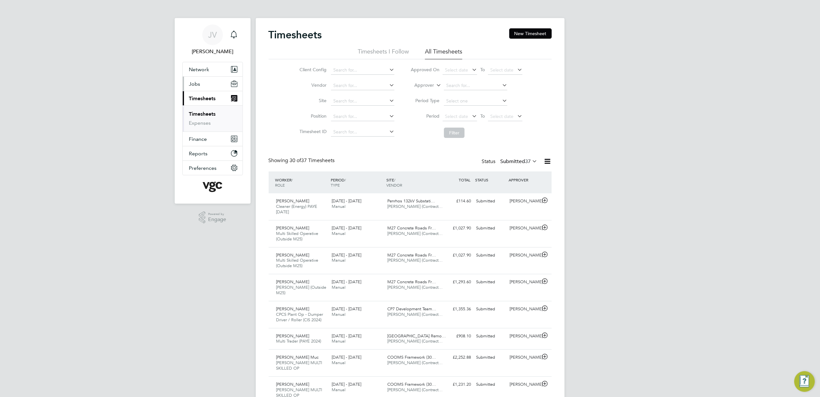
click at [193, 85] on span "Jobs" at bounding box center [194, 84] width 11 height 6
click at [207, 117] on link "Placements" at bounding box center [202, 117] width 27 height 6
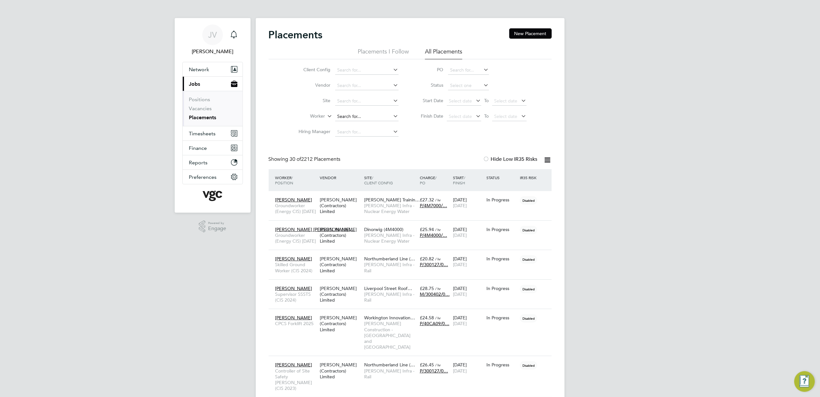
click at [348, 115] on input at bounding box center [366, 116] width 63 height 9
paste input "Arwyn George"
click at [361, 126] on li "Arwyn Tomos George" at bounding box center [381, 125] width 93 height 9
type input "Arwyn Tomos George"
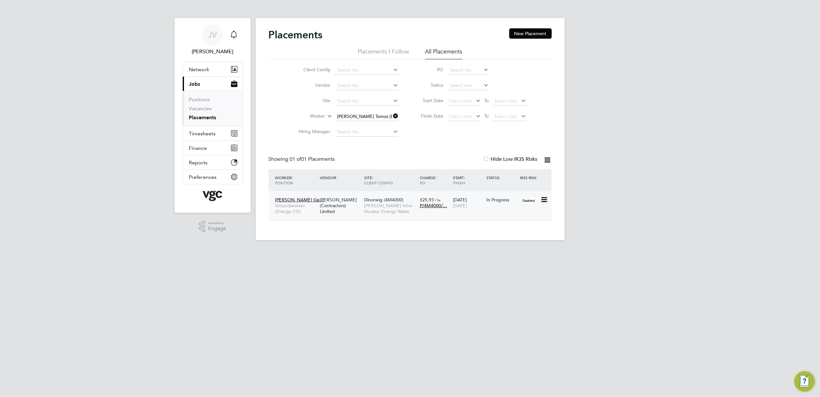
click at [469, 210] on div "12 Sep 2022 17 Nov 2025" at bounding box center [468, 202] width 33 height 18
click at [379, 111] on li "Worker Arwyn Tomos George" at bounding box center [346, 116] width 121 height 15
click at [378, 115] on input at bounding box center [366, 116] width 63 height 9
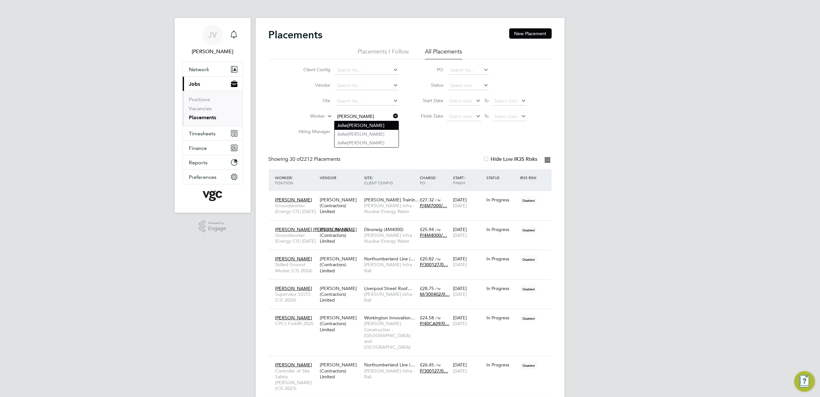
click at [371, 129] on li "J o hn O'Donovan" at bounding box center [367, 125] width 64 height 9
type input "John O'Donovan"
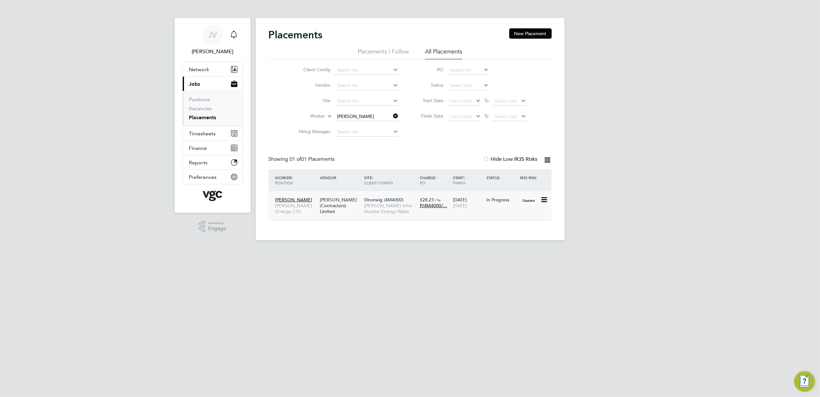
click at [484, 214] on div "John O'Donovan Ganger (Energy CIS) V.G.Clements (Contractors) Limited Dinorwig …" at bounding box center [410, 205] width 283 height 29
click at [467, 207] on span "17 Nov 2025" at bounding box center [460, 205] width 14 height 6
click at [372, 115] on input at bounding box center [366, 116] width 63 height 9
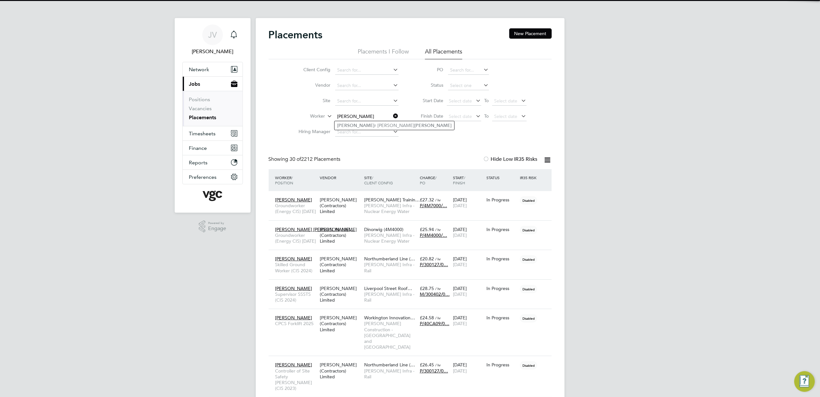
click at [415, 126] on b "Davies" at bounding box center [433, 125] width 37 height 5
type input "Peter John Davies"
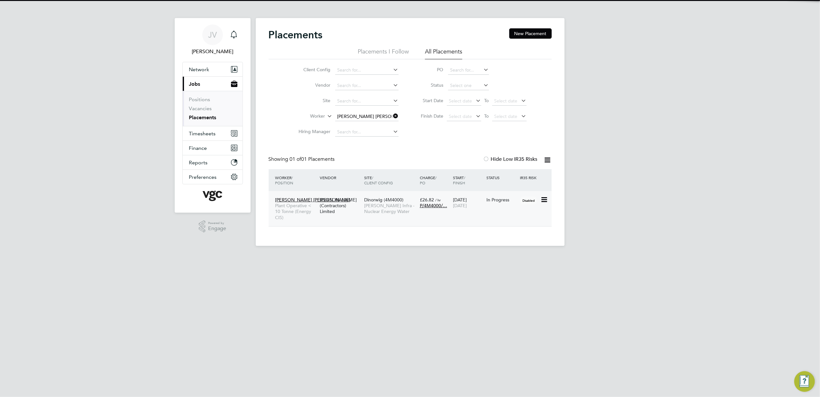
click at [514, 213] on div "Peter John Davies Plant Operative < 10 Tonne (Energy CIS) V.G.Clements (Contrac…" at bounding box center [410, 208] width 283 height 35
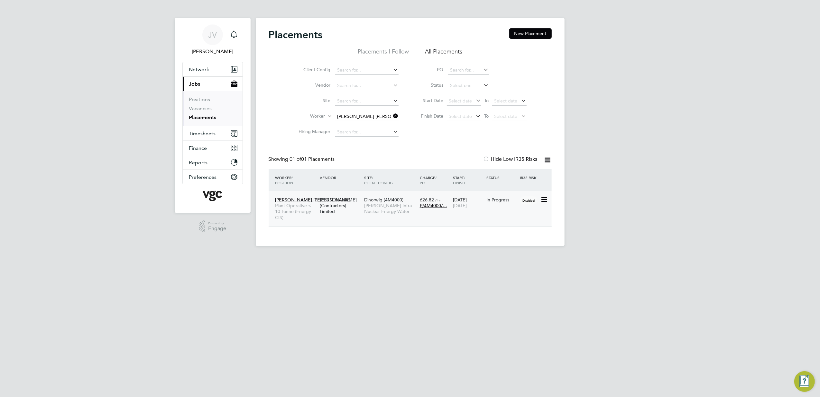
click at [479, 211] on div "31 Jul 2023 31 Dec 2025" at bounding box center [468, 202] width 33 height 18
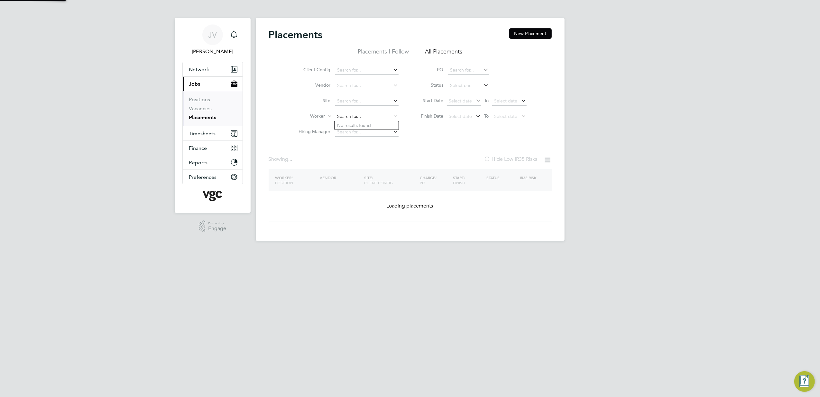
click at [381, 114] on input at bounding box center [366, 116] width 63 height 9
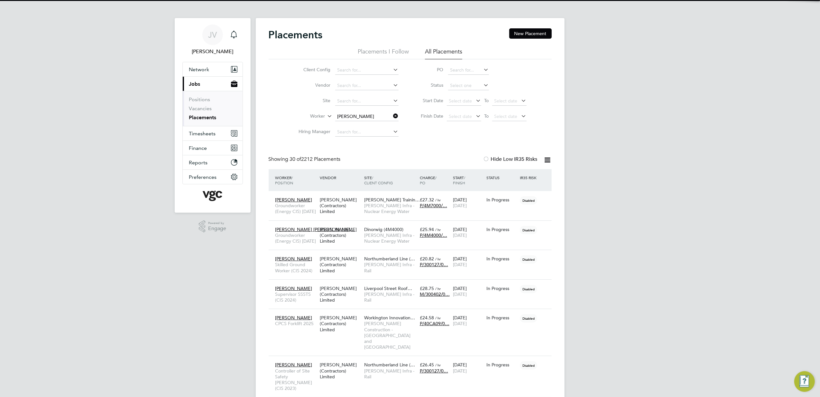
click at [412, 124] on b "Humph" at bounding box center [419, 125] width 15 height 5
type input "Paul Aron Lloyd Humphreys"
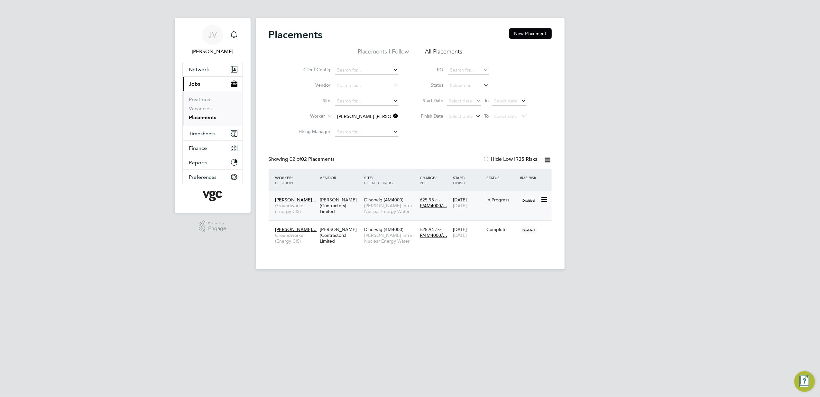
click at [486, 208] on div "Paul Aron Lloyd… Groundworker (Energy CIS) V.G.Clements (Contractors) Limited D…" at bounding box center [410, 205] width 283 height 29
click at [496, 205] on div "In Progress" at bounding box center [501, 199] width 33 height 12
drag, startPoint x: 378, startPoint y: 111, endPoint x: 375, endPoint y: 115, distance: 4.6
click at [377, 112] on li "Worker Paul Aron Lloyd Humphreys" at bounding box center [346, 116] width 121 height 15
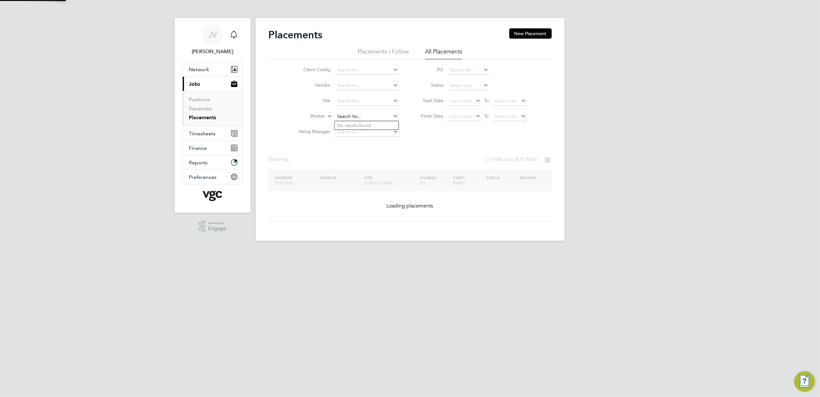
click at [375, 115] on input at bounding box center [366, 116] width 63 height 9
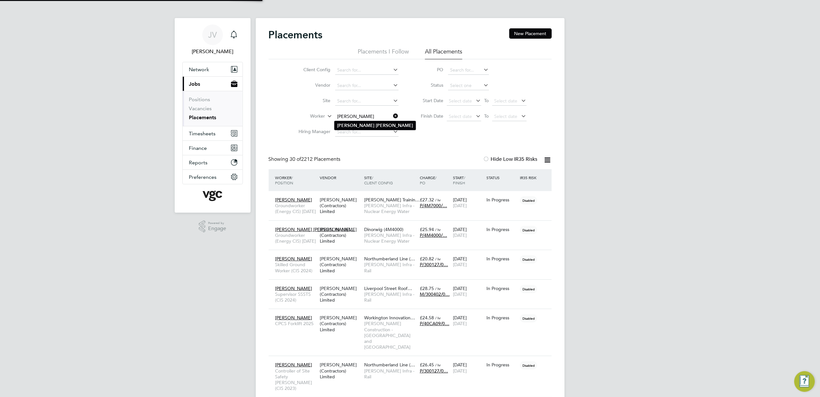
type input "John Powell"
click at [364, 127] on li "John Powell" at bounding box center [375, 125] width 81 height 9
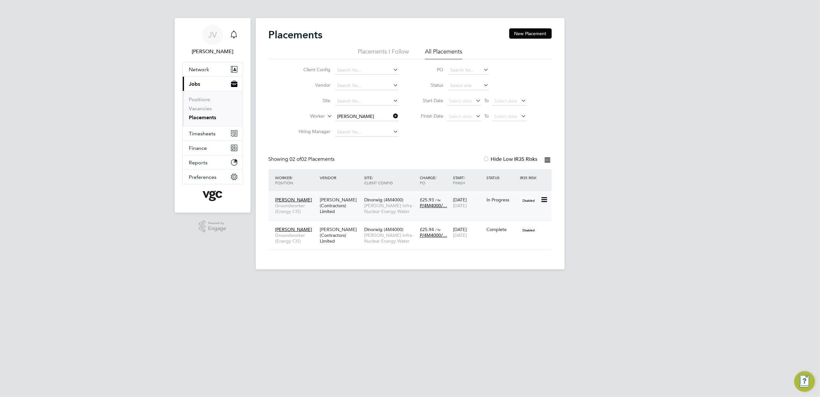
click at [488, 211] on div "John Powell Groundworker (Energy CIS) V.G.Clements (Contractors) Limited Dinorw…" at bounding box center [410, 205] width 283 height 29
click at [518, 207] on div "John Powell Groundworker (Energy CIS) V.G.Clements (Contractors) Limited Dinorw…" at bounding box center [410, 205] width 283 height 29
click at [371, 208] on span "[PERSON_NAME] Infra - Nuclear Energy Water" at bounding box center [390, 208] width 52 height 12
click at [363, 116] on input at bounding box center [366, 116] width 63 height 9
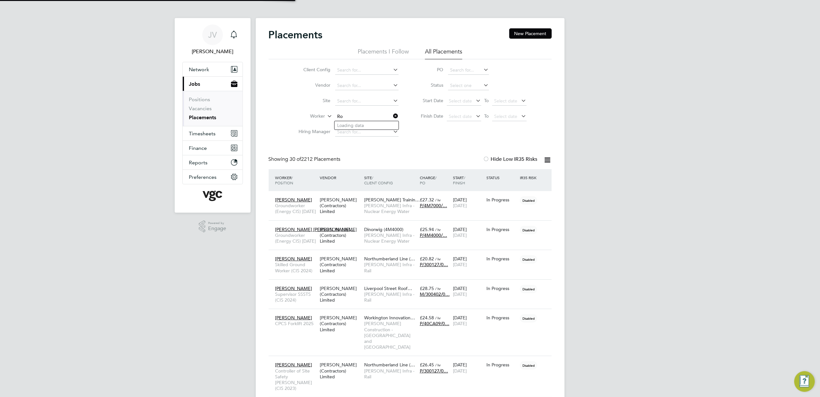
type input "R"
click at [374, 135] on li "[PERSON_NAME] Arywn [PERSON_NAME]" at bounding box center [382, 134] width 95 height 8
type input "[PERSON_NAME] Arywn [PERSON_NAME]"
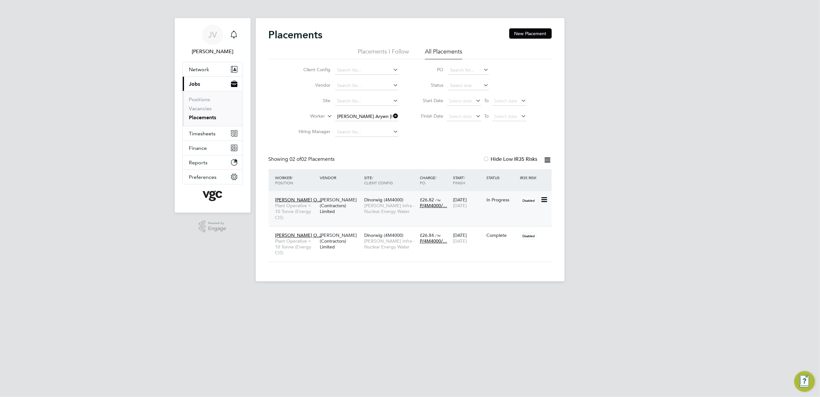
click at [491, 205] on div "In Progress" at bounding box center [501, 199] width 33 height 12
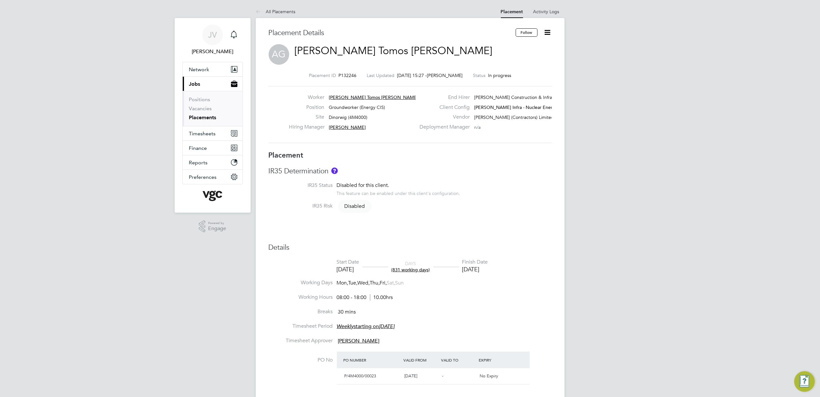
click at [550, 31] on icon at bounding box center [548, 32] width 8 height 8
click at [528, 44] on li "Edit Placement e" at bounding box center [526, 47] width 47 height 9
type input "[PERSON_NAME]"
type input "[DATE]"
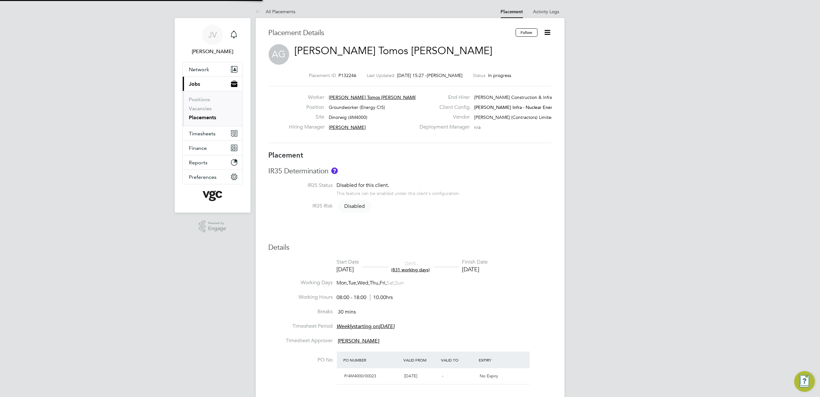
type input "[DATE]"
type input "08:00"
type input "18:00"
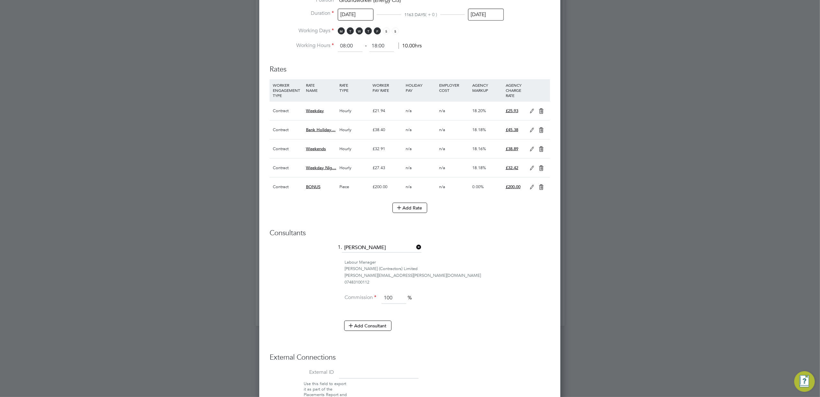
click at [530, 184] on icon at bounding box center [532, 186] width 8 height 5
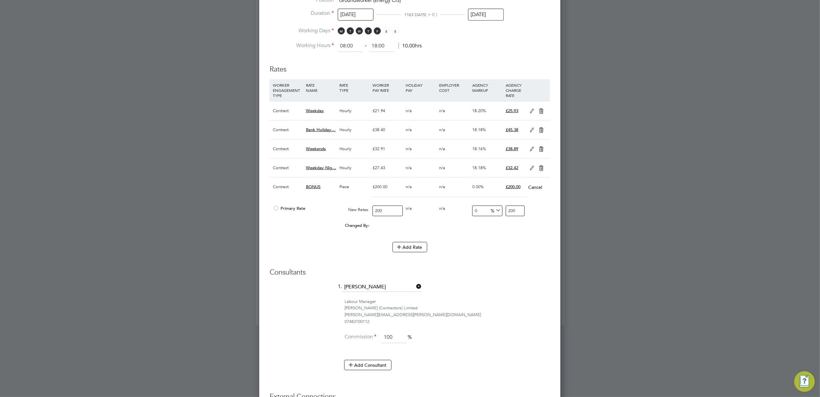
drag, startPoint x: 398, startPoint y: 199, endPoint x: 312, endPoint y: 189, distance: 86.4
click at [312, 202] on div "Primary Rate New Rates: 200 0 n/a 0 n/a 0 0 % 200" at bounding box center [410, 210] width 281 height 17
type input "1"
type input "16"
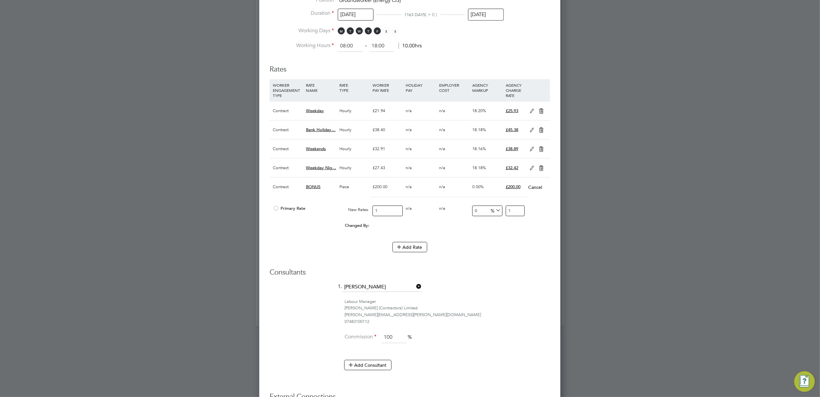
type input "16"
type input "160"
click at [460, 282] on li "1. Alex Wyatt" at bounding box center [410, 290] width 281 height 16
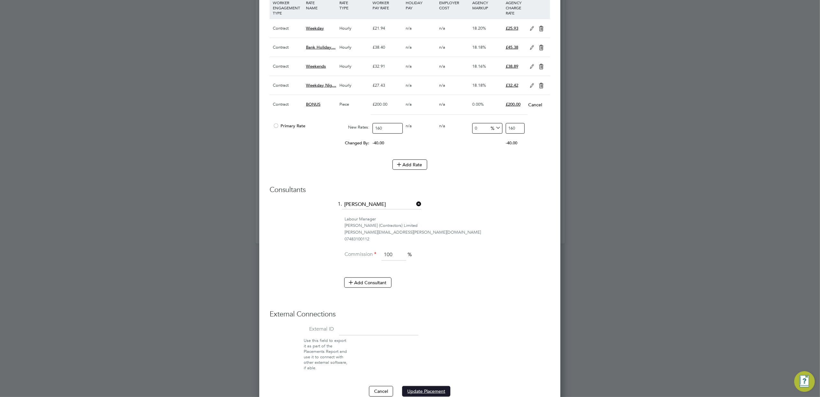
click at [432, 386] on button "Update Placement" at bounding box center [426, 391] width 48 height 10
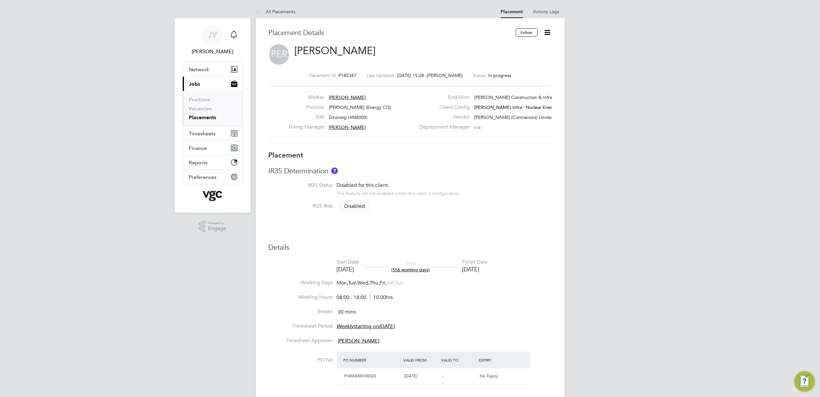
click at [545, 31] on icon at bounding box center [548, 32] width 8 height 8
click at [532, 46] on li "Edit Placement e" at bounding box center [526, 47] width 47 height 9
type input "[PERSON_NAME]"
type input "[DATE]"
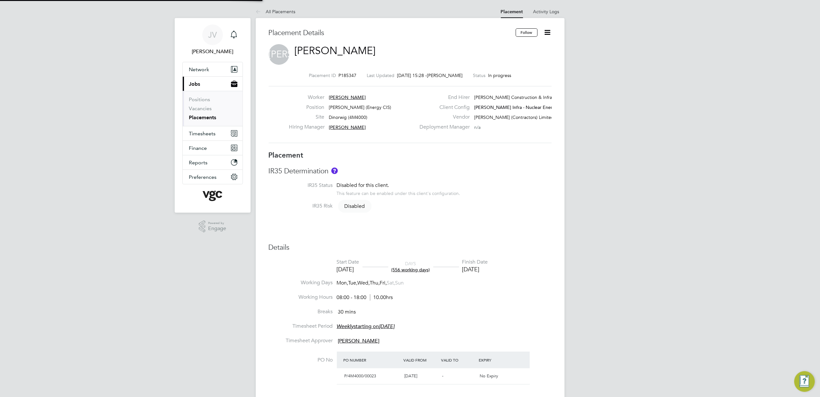
type input "[DATE]"
type input "08:00"
type input "18:00"
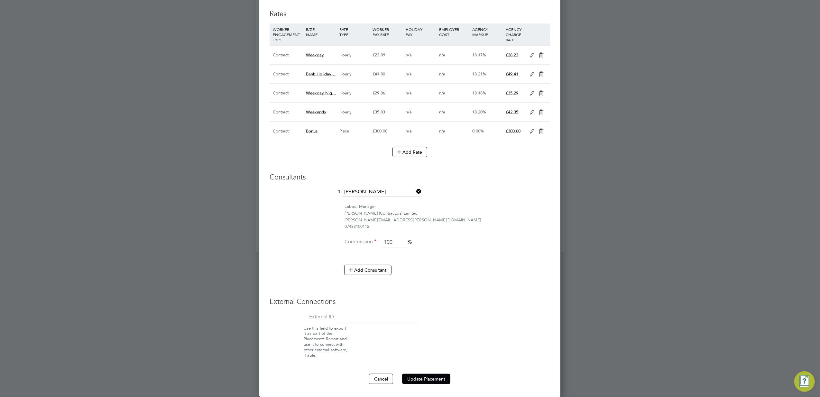
click at [534, 130] on icon at bounding box center [532, 131] width 8 height 5
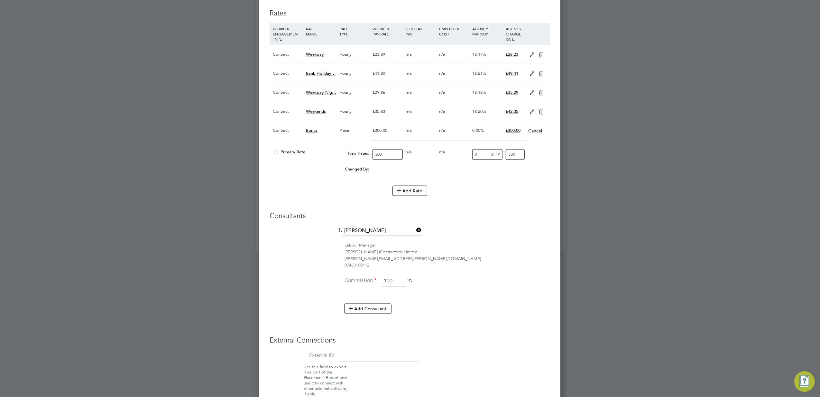
drag, startPoint x: 389, startPoint y: 156, endPoint x: 277, endPoint y: 137, distance: 113.1
click at [277, 137] on div "Contract Bonus Piece £300.00 n/a n/a 0.00% £300.00 Cancel Primary Rate New Rate…" at bounding box center [410, 150] width 281 height 58
type input "1"
type input "15"
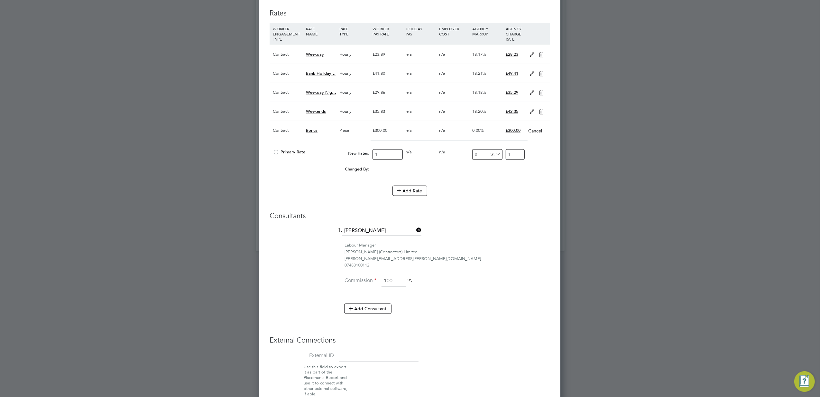
type input "15"
type input "150"
click at [486, 225] on div "Consultants 1. Alex Wyatt Labour Manager V.G.Clements (Contractors) Limited ale…" at bounding box center [410, 265] width 281 height 109
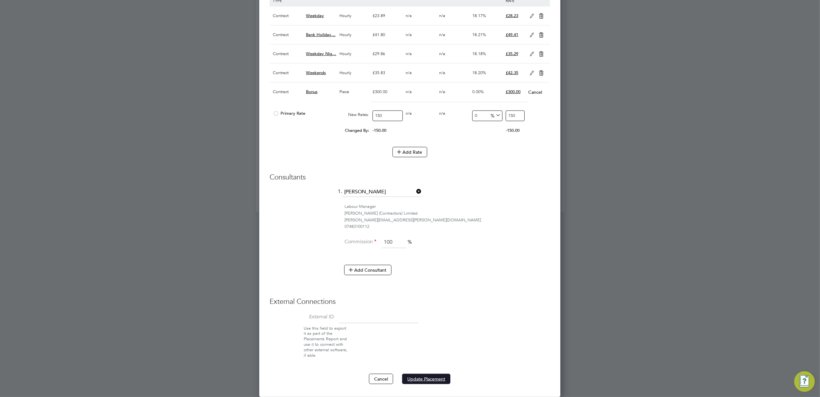
click at [426, 379] on button "Update Placement" at bounding box center [426, 378] width 48 height 10
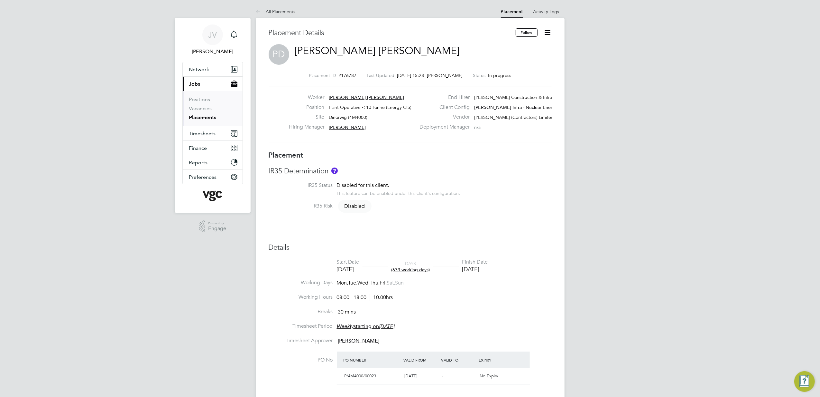
click at [550, 28] on icon at bounding box center [548, 32] width 8 height 8
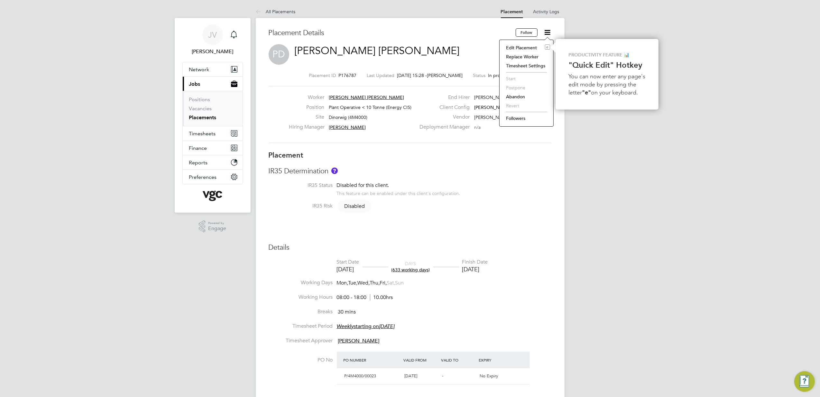
click at [528, 48] on li "Edit Placement e" at bounding box center [526, 47] width 47 height 9
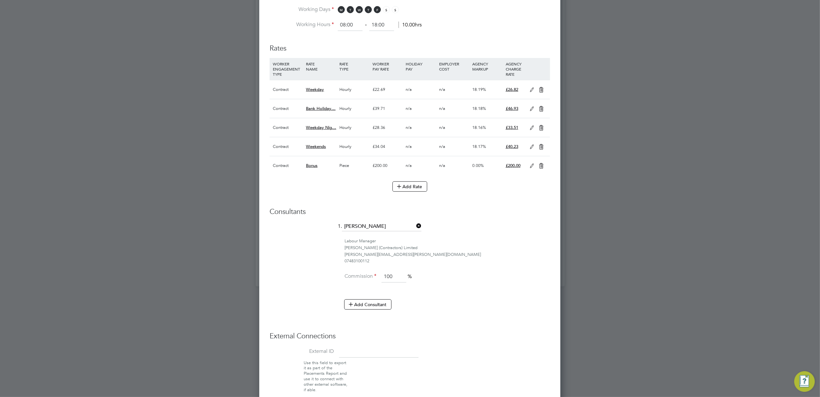
click at [529, 168] on icon at bounding box center [532, 165] width 8 height 5
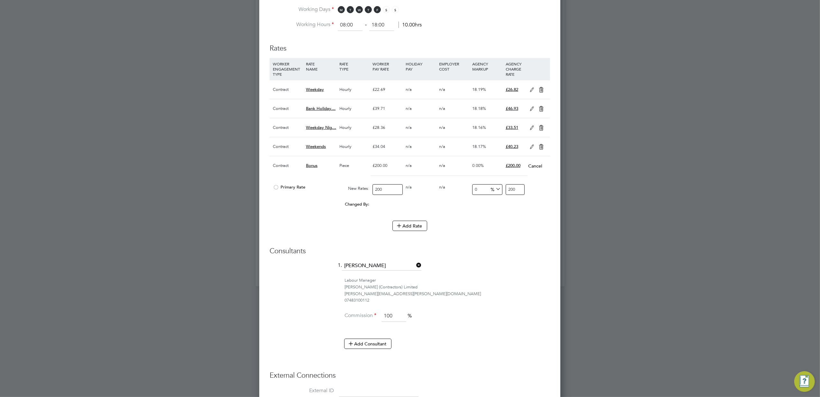
drag, startPoint x: 395, startPoint y: 190, endPoint x: 249, endPoint y: 181, distance: 146.4
type input "1"
type input "16"
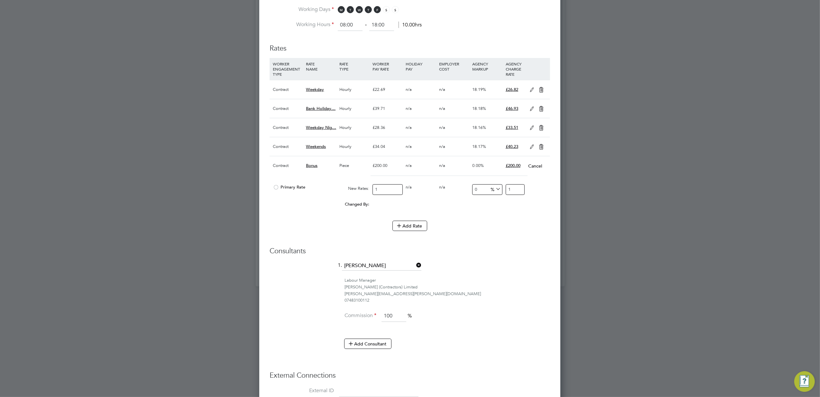
type input "16"
type input "160"
click at [500, 311] on li "Commission 100 %" at bounding box center [410, 319] width 281 height 18
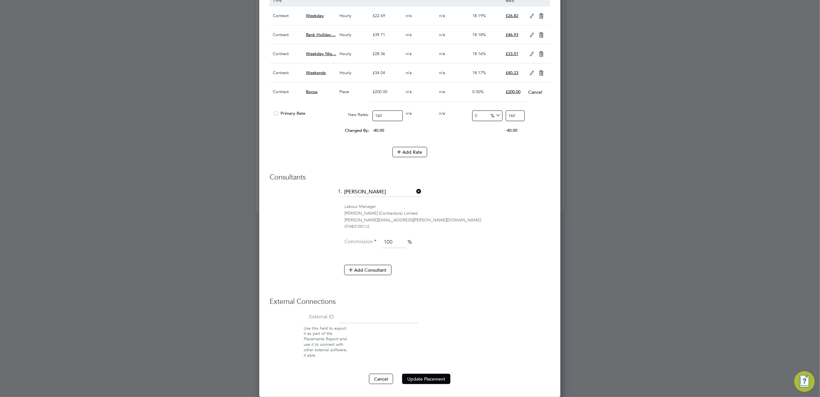
click at [417, 379] on button "Update Placement" at bounding box center [426, 378] width 48 height 10
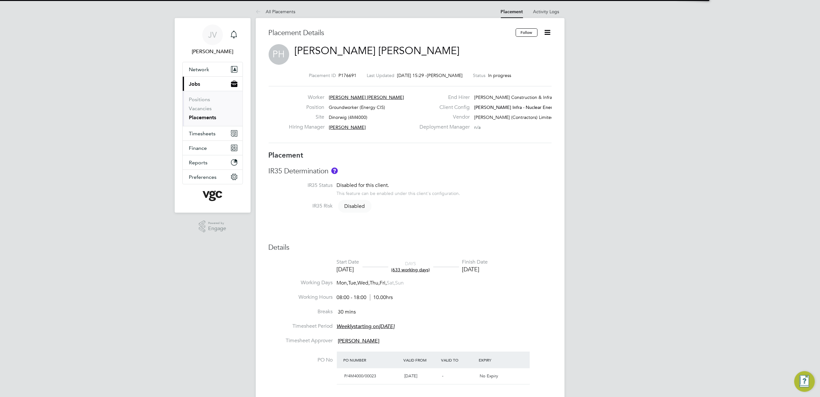
click at [548, 33] on icon at bounding box center [548, 32] width 8 height 8
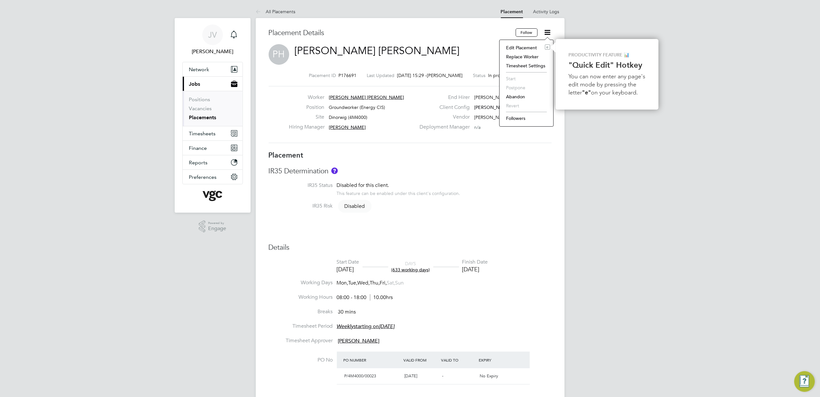
click at [533, 44] on li "Edit Placement e" at bounding box center [526, 47] width 47 height 9
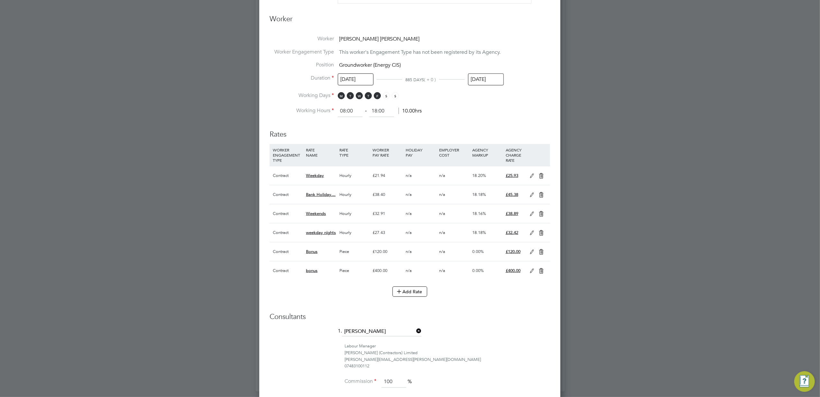
click at [539, 272] on icon at bounding box center [542, 270] width 8 height 5
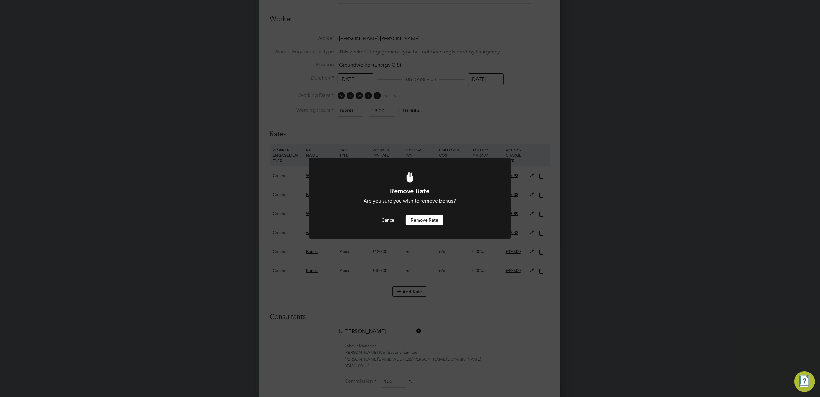
click at [423, 218] on button "Remove rate" at bounding box center [425, 220] width 38 height 10
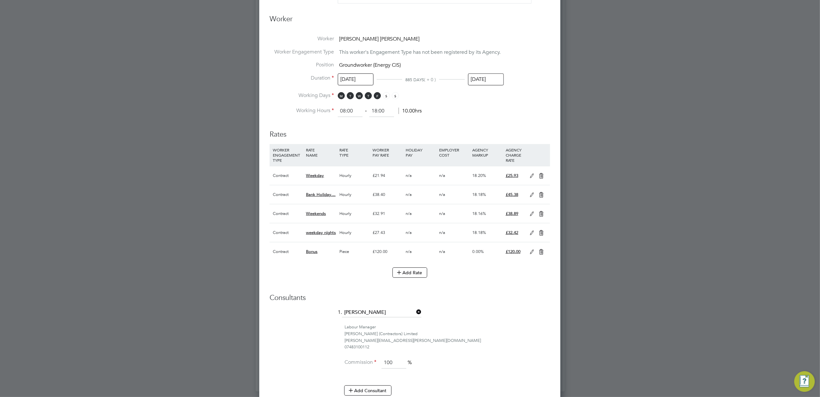
click at [532, 252] on icon at bounding box center [532, 251] width 8 height 5
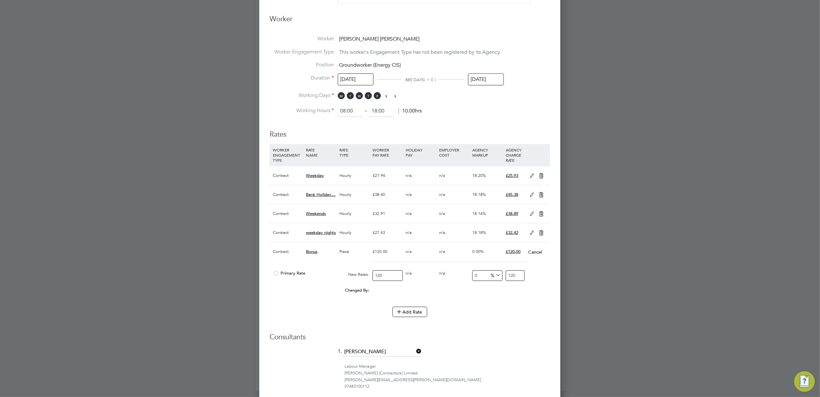
drag, startPoint x: 397, startPoint y: 276, endPoint x: 334, endPoint y: 271, distance: 63.6
click at [334, 271] on div "Primary Rate New Rates: 120 0 n/a 0 n/a 0 0 % 120" at bounding box center [410, 275] width 281 height 17
type input "1"
type input "15"
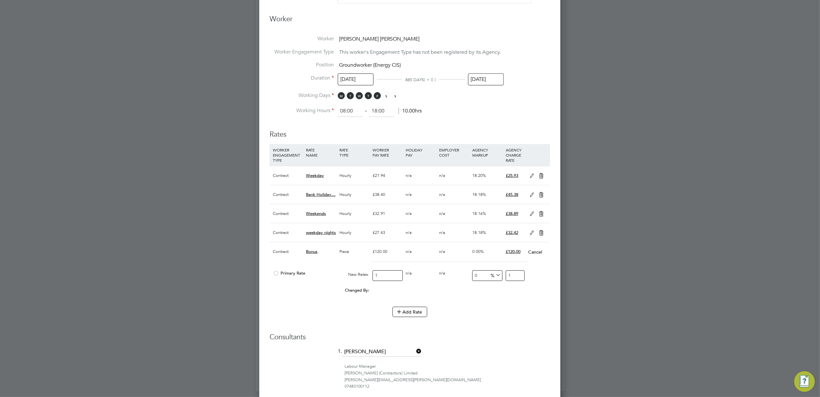
type input "15"
type input "150"
type input "15"
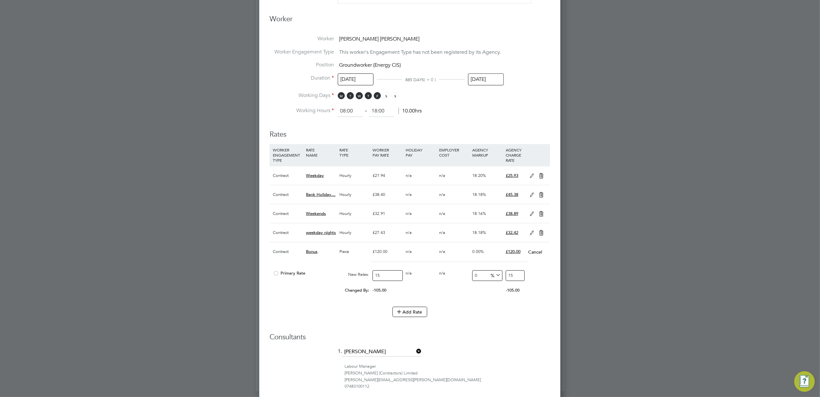
type input "156"
type input "1560"
type input "156"
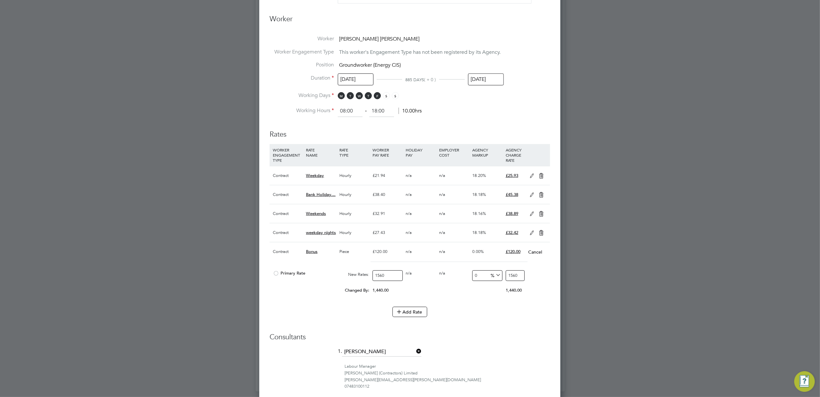
type input "156"
type input "15"
type input "1"
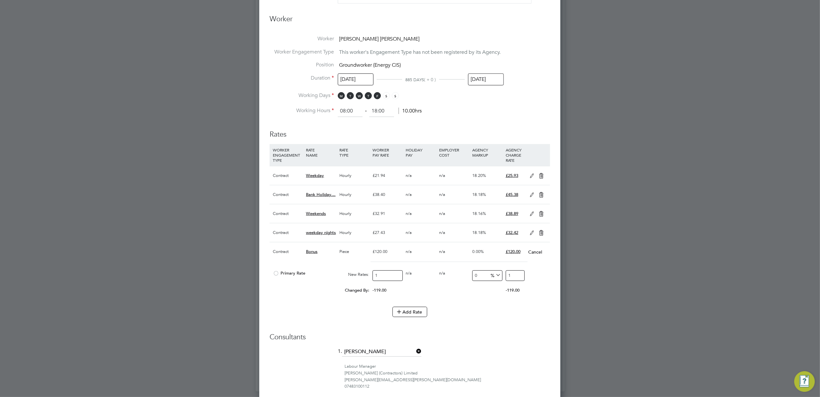
type input "16"
type input "160"
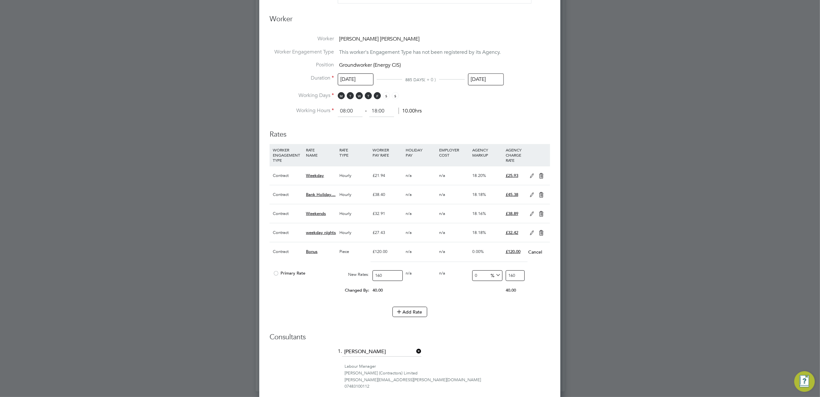
click at [508, 335] on h3 "Consultants" at bounding box center [410, 336] width 281 height 9
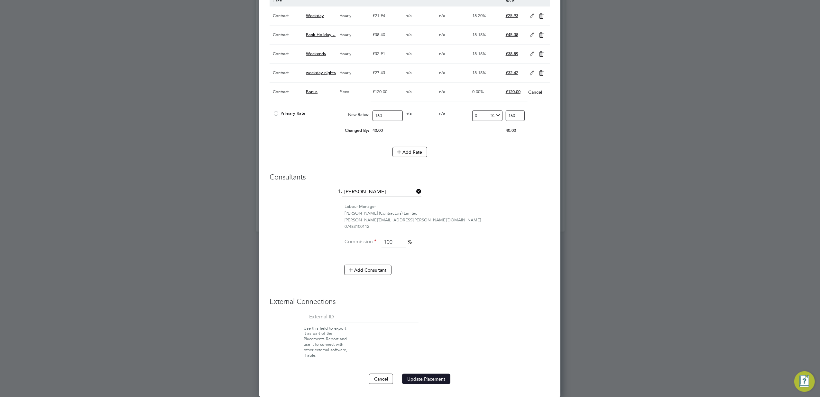
click at [432, 383] on button "Update Placement" at bounding box center [426, 378] width 48 height 10
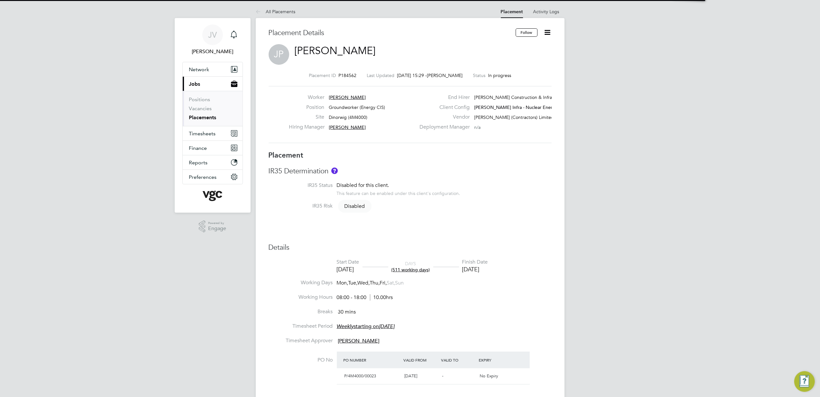
click at [547, 34] on icon at bounding box center [548, 32] width 8 height 8
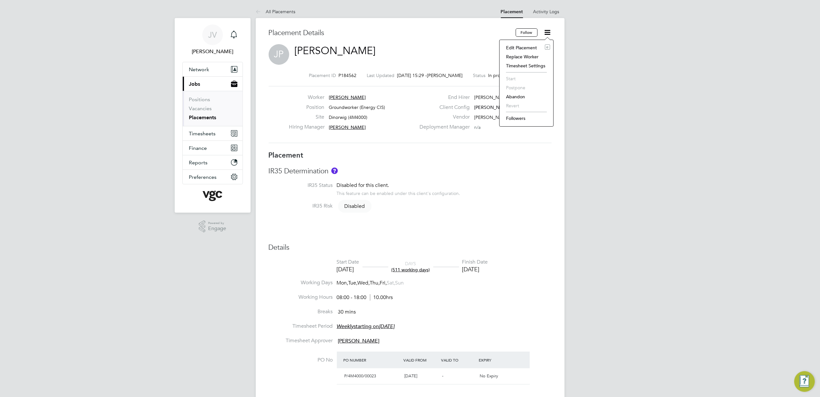
click at [532, 48] on li "Edit Placement e" at bounding box center [526, 47] width 47 height 9
type input "[PERSON_NAME]"
type input "[DATE]"
type input "15 Sep 2025"
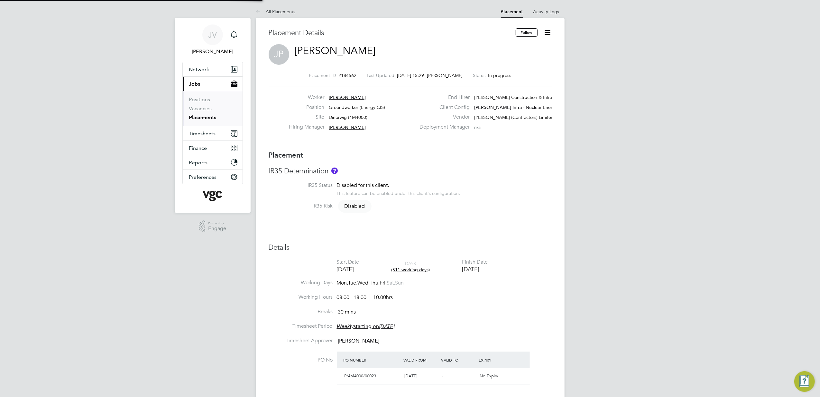
type input "08:00"
type input "18:00"
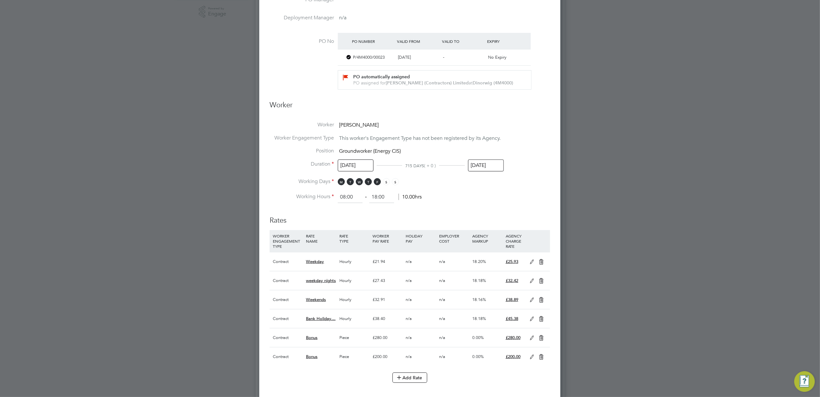
click at [544, 359] on icon at bounding box center [542, 356] width 8 height 5
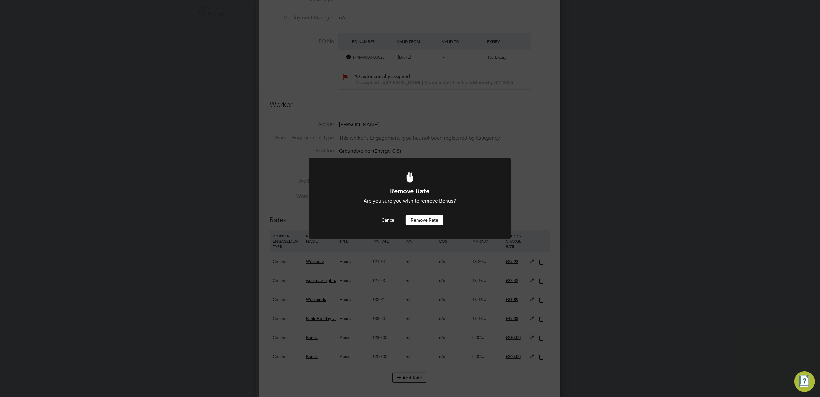
click at [433, 218] on button "Remove rate" at bounding box center [425, 220] width 38 height 10
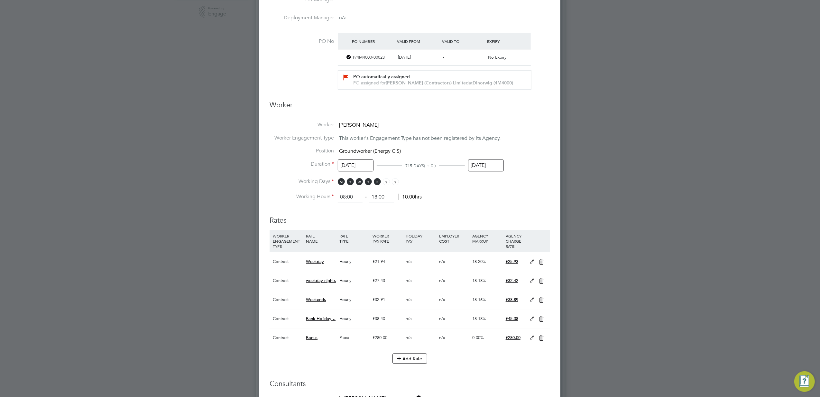
click at [534, 337] on icon at bounding box center [532, 337] width 8 height 5
drag, startPoint x: 391, startPoint y: 362, endPoint x: 310, endPoint y: 354, distance: 81.5
click at [310, 354] on div "Primary Rate New Rates: 280 0 n/a 0 n/a 0 0 % 280" at bounding box center [410, 361] width 281 height 17
type input "1"
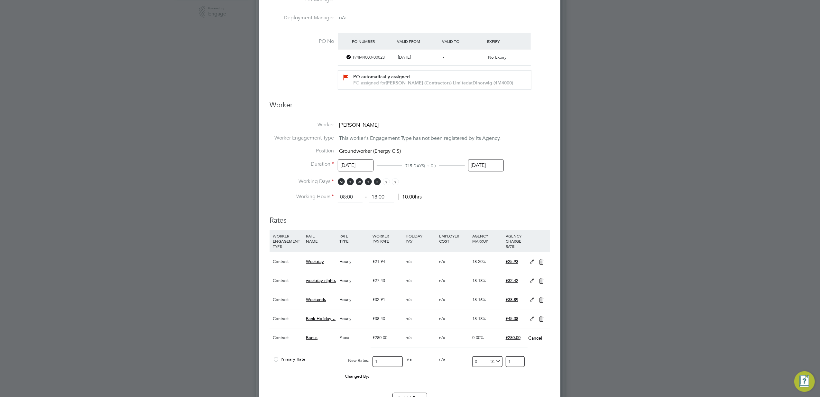
type input "16"
type input "160"
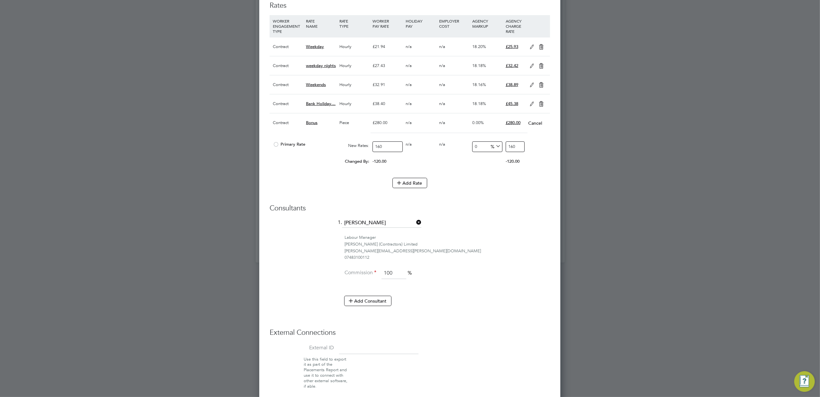
type input "160"
click at [474, 265] on li "Labour Manager V.G.Clements (Contractors) Limited alex.wyatt@vgcgroup.co.uk 074…" at bounding box center [410, 250] width 281 height 33
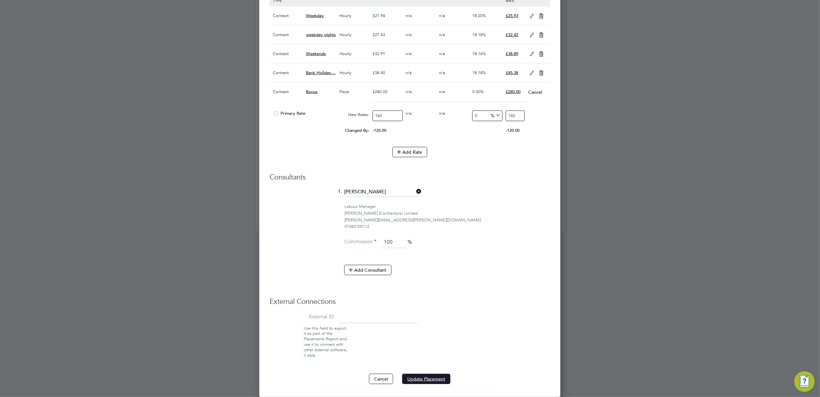
click at [436, 377] on button "Update Placement" at bounding box center [426, 378] width 48 height 10
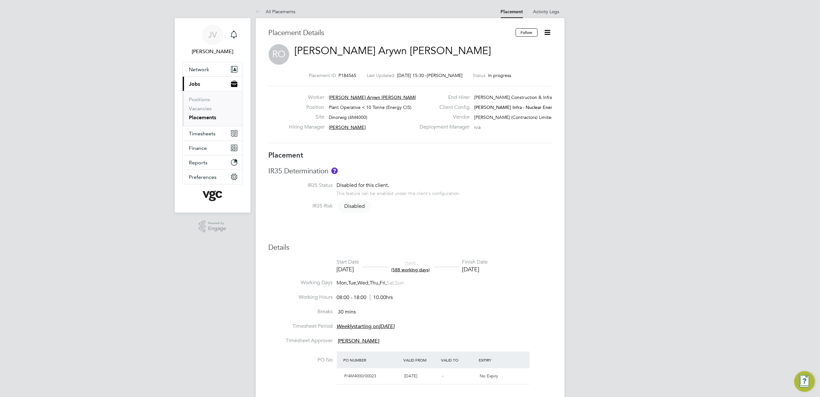
click at [550, 31] on icon at bounding box center [548, 32] width 8 height 8
click at [520, 46] on li "Edit Placement e" at bounding box center [526, 47] width 47 height 9
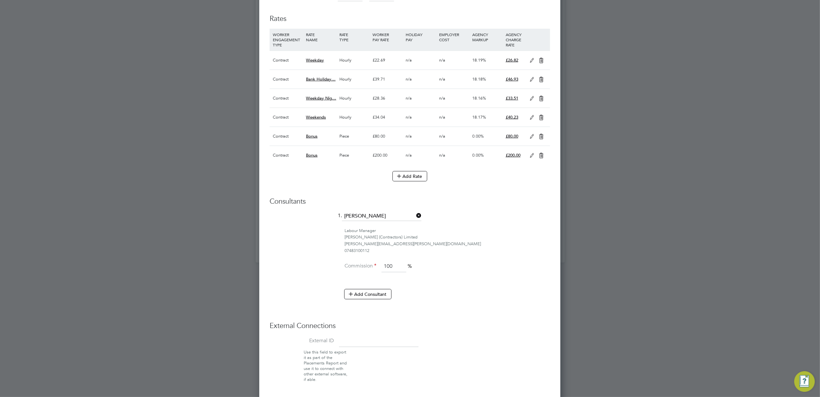
click at [539, 134] on icon at bounding box center [542, 136] width 8 height 5
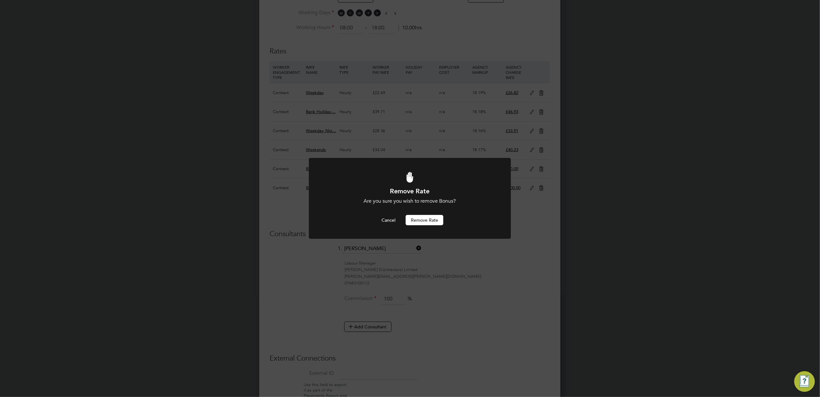
click at [433, 222] on button "Remove rate" at bounding box center [425, 220] width 38 height 10
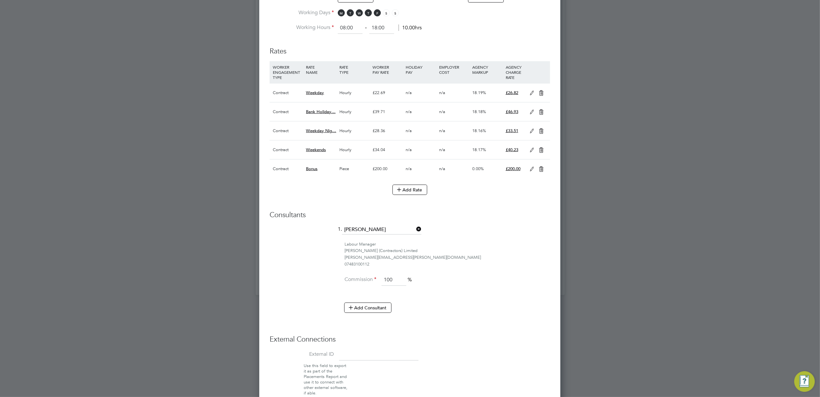
click at [533, 166] on icon at bounding box center [532, 168] width 8 height 5
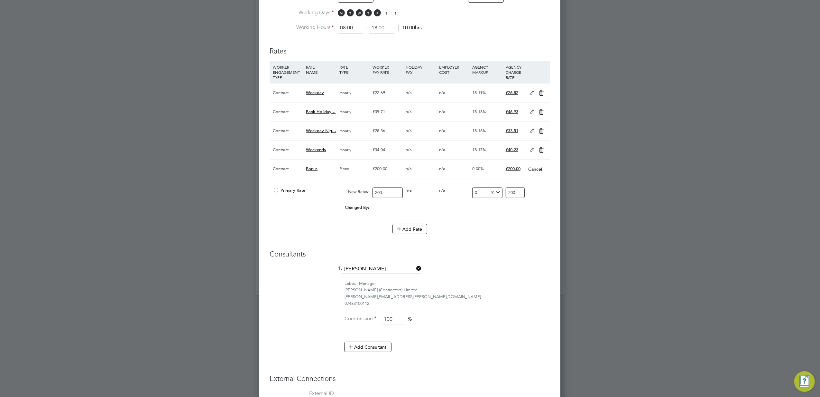
drag, startPoint x: 394, startPoint y: 178, endPoint x: 282, endPoint y: 168, distance: 112.7
click at [285, 168] on div "Contract Bonus Piece £200.00 n/a n/a 0.00% £200.00 Cancel Primary Rate New Rate…" at bounding box center [410, 188] width 281 height 58
type input "1"
type input "16"
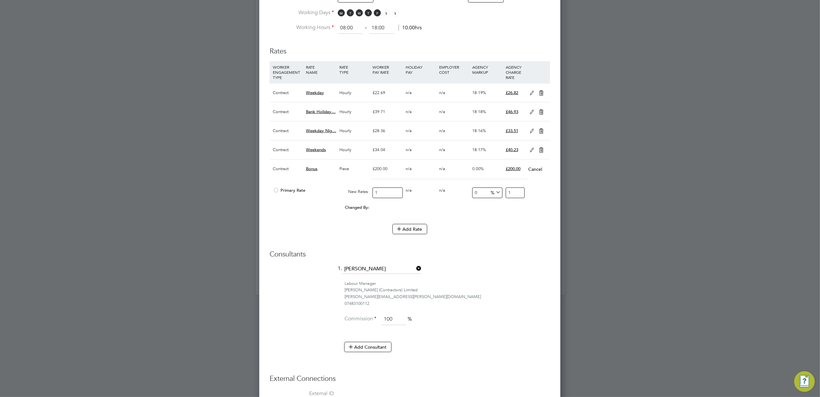
type input "16"
type input "160"
click at [518, 264] on li "1. [PERSON_NAME]" at bounding box center [410, 272] width 281 height 16
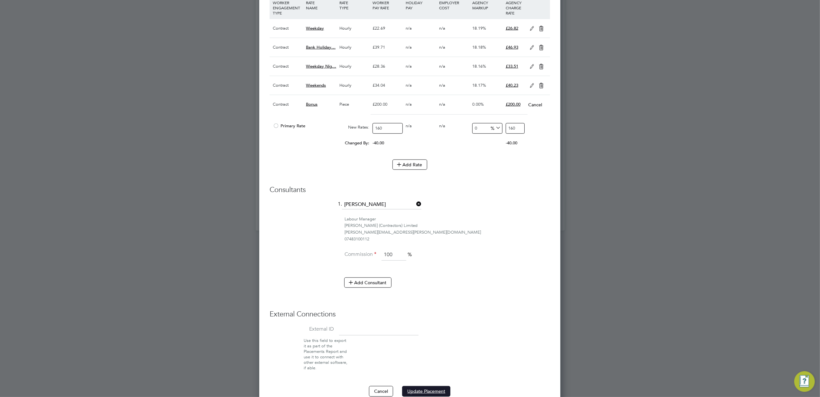
click at [429, 386] on button "Update Placement" at bounding box center [426, 391] width 48 height 10
